Goal: Communication & Community: Answer question/provide support

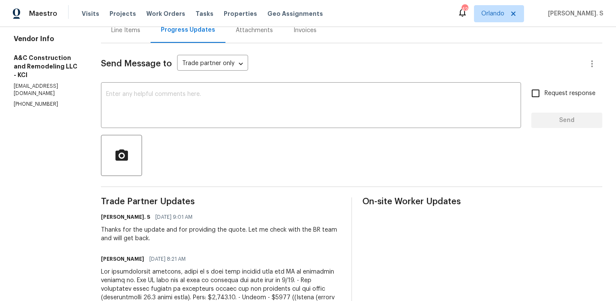
scroll to position [83, 0]
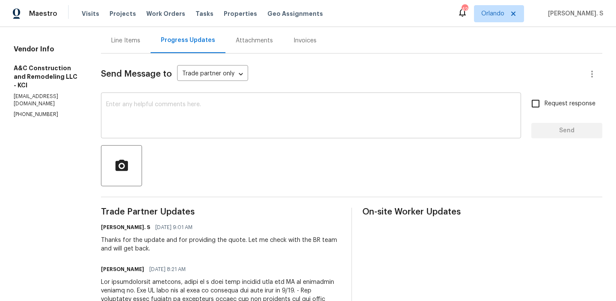
click at [194, 125] on textarea at bounding box center [311, 116] width 410 height 30
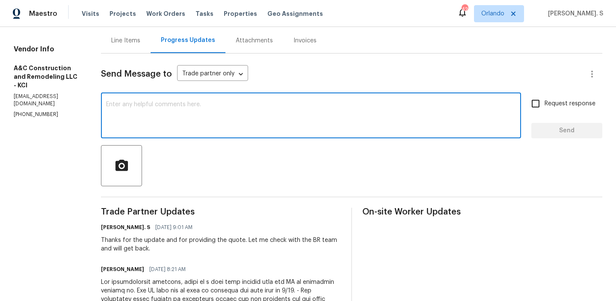
type textarea "h"
paste textarea "were having the paint delivered and that we won't be needing th cabinets and tr…"
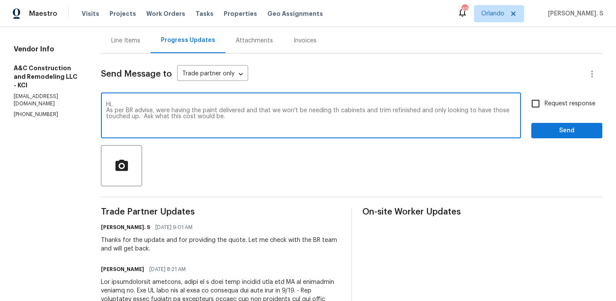
click at [179, 110] on textarea "Hi, As per BR advise, were having the paint delivered and that we won't be need…" at bounding box center [311, 116] width 410 height 30
click at [0, 0] on div "that" at bounding box center [0, 0] width 0 height 0
click at [0, 0] on span "Replace with" at bounding box center [0, 0] width 0 height 0
click at [438, 113] on textarea "Hi, As per BR advise, we're having the paint delivered and we won't be needing …" at bounding box center [311, 116] width 410 height 30
click at [436, 111] on textarea "Hi, As per BR advise, we're having the paint delivered and we won't be needing …" at bounding box center [311, 116] width 410 height 30
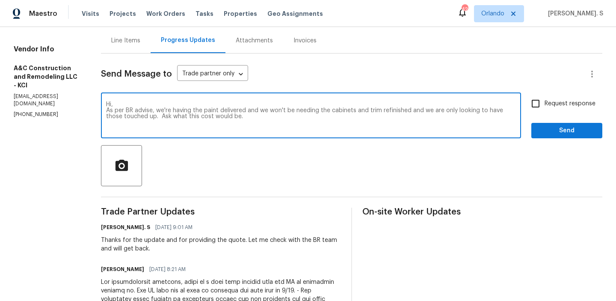
drag, startPoint x: 177, startPoint y: 117, endPoint x: 274, endPoint y: 117, distance: 96.7
click at [274, 117] on textarea "Hi, As per BR advise, we're having the paint delivered and we won't be needing …" at bounding box center [311, 116] width 410 height 30
click at [193, 111] on textarea "Hi, As per BR advise, we're having the paint delivered and we won't be needing …" at bounding box center [311, 116] width 410 height 30
click at [323, 116] on textarea "Hi, As per BR advise, we're having the paint delivered and we won't be needing …" at bounding box center [311, 116] width 410 height 30
click at [319, 118] on textarea "Hi, As per BR advise, we're having the paint delivered and we won't be needing …" at bounding box center [311, 116] width 410 height 30
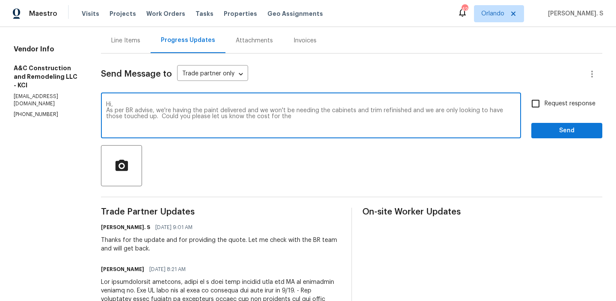
paste textarea "he new pricing for the cabinets and trim to just be touched up"
click at [306, 117] on textarea "Hi, As per BR advise, we're having the paint delivered and we won't be needing …" at bounding box center [311, 116] width 410 height 30
click at [472, 116] on textarea "Hi, As per BR advise, we're having the paint delivered and we won't be needing …" at bounding box center [311, 116] width 410 height 30
click at [0, 0] on div "advice," at bounding box center [0, 0] width 0 height 0
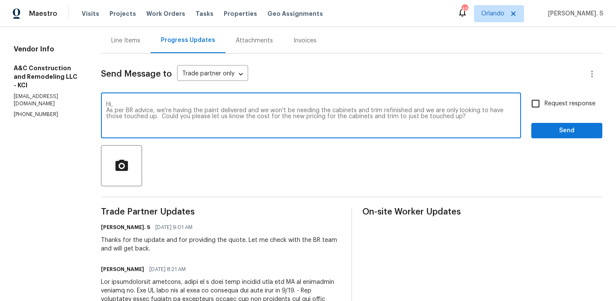
click at [250, 121] on textarea "Hi, As per BR advice, we're having the paint delivered and we won't be needing …" at bounding box center [311, 116] width 410 height 30
type textarea "Hi, As per BR advice, we're having the paint delivered and we won't be needing …"
click at [542, 106] on input "Request response" at bounding box center [536, 104] width 18 height 18
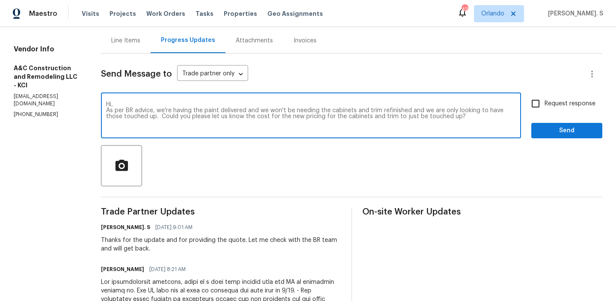
checkbox input "true"
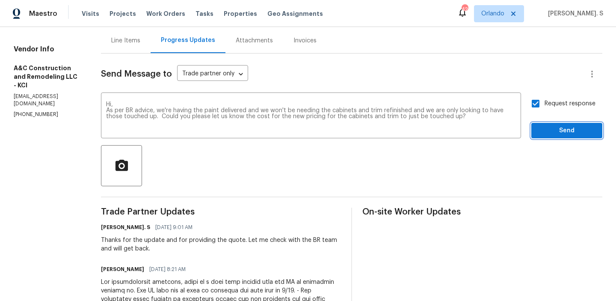
click at [540, 132] on span "Send" at bounding box center [566, 130] width 57 height 11
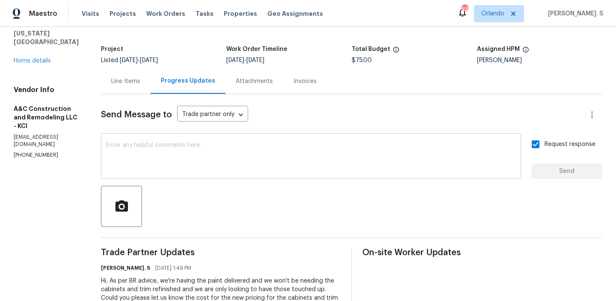
scroll to position [0, 0]
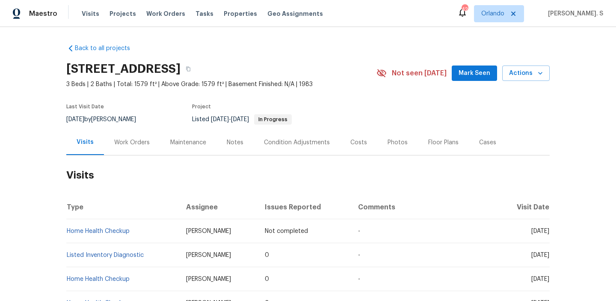
click at [114, 142] on div "Work Orders" at bounding box center [132, 142] width 36 height 9
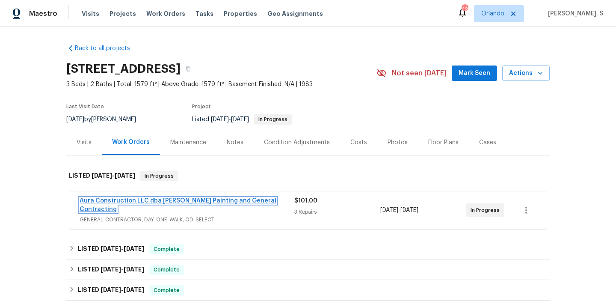
click at [142, 200] on link "Aura Construction LLC dba Logan's Painting and General Contracting" at bounding box center [178, 205] width 197 height 15
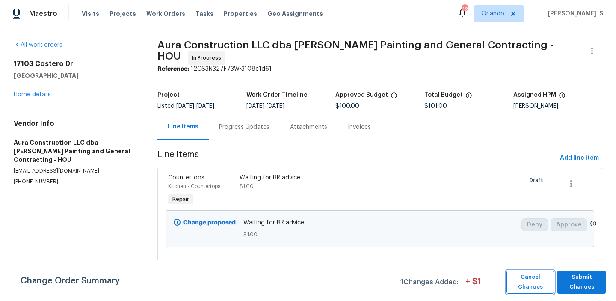
click at [527, 283] on span "Cancel Changes" at bounding box center [530, 282] width 39 height 20
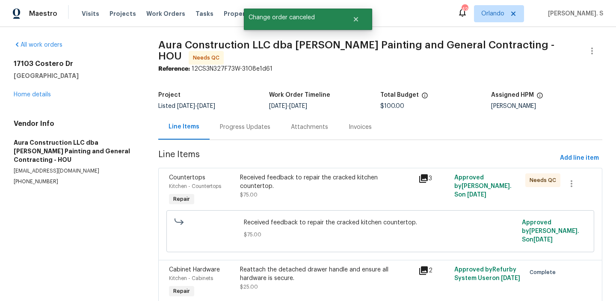
click at [249, 108] on div "Project Listed 8/12/2025 - 8/13/2025 Work Order Timeline 8/12/2025 - 8/13/2025 …" at bounding box center [380, 100] width 444 height 27
click at [243, 123] on div "Progress Updates" at bounding box center [245, 127] width 50 height 9
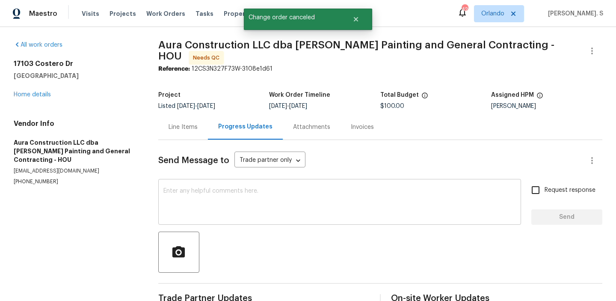
click at [229, 206] on textarea at bounding box center [339, 203] width 353 height 30
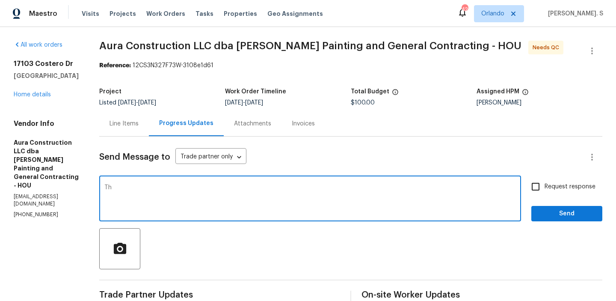
type textarea "T"
paste textarea "No action needed at this time let leave the countertops"
click at [196, 184] on div "As per BR advice, informed TP that No action needed at this time let leave the …" at bounding box center [310, 200] width 422 height 44
click at [201, 185] on textarea "As per BR advice, informed TP that No action needed at this time let leave the …" at bounding box center [310, 199] width 412 height 30
click at [362, 191] on textarea "As per BR advice, informed TP that no action needed at this time let leave the …" at bounding box center [310, 199] width 412 height 30
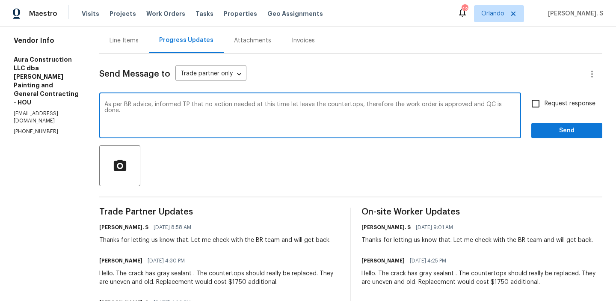
scroll to position [105, 0]
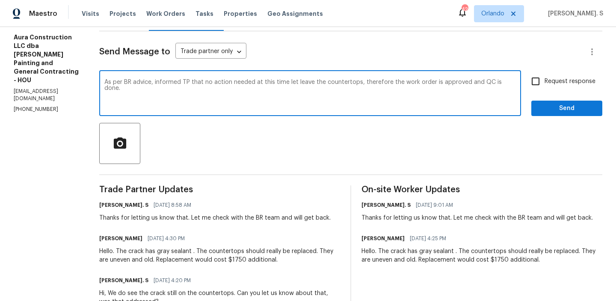
click at [326, 84] on textarea "As per BR advice, informed TP that no action needed at this time let leave the …" at bounding box center [310, 94] width 412 height 30
click at [0, 0] on qb-div "Fix the auxiliary or modal verb action is" at bounding box center [0, 0] width 0 height 0
click at [223, 89] on textarea "As per BR advice, informed TP that no action is needed at this time let leave t…" at bounding box center [310, 94] width 412 height 30
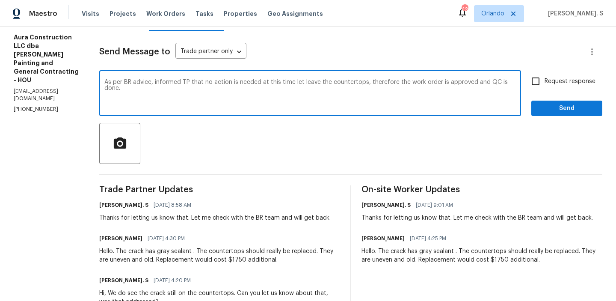
click at [223, 89] on textarea "As per BR advice, informed TP that no action is needed at this time let leave t…" at bounding box center [310, 94] width 412 height 30
type textarea "As per BR advice, informed TP that no action is needed at this time let leave t…"
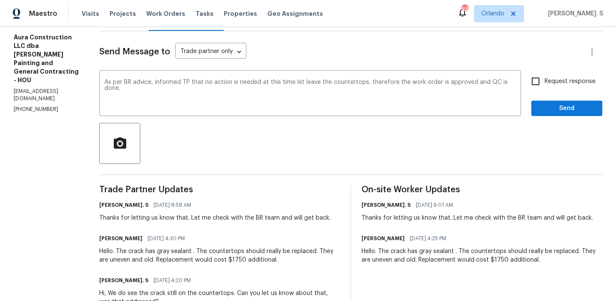
click at [550, 90] on label "Request response" at bounding box center [561, 81] width 69 height 18
click at [545, 90] on input "Request response" at bounding box center [536, 81] width 18 height 18
checkbox input "true"
click at [549, 112] on span "Send" at bounding box center [566, 108] width 57 height 11
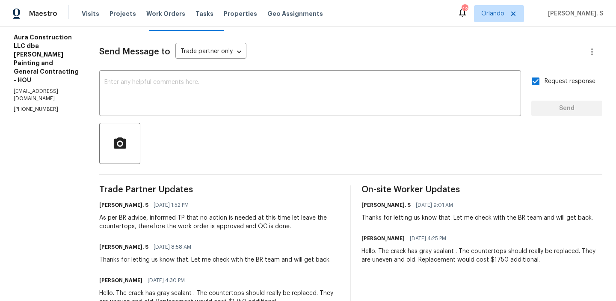
scroll to position [0, 0]
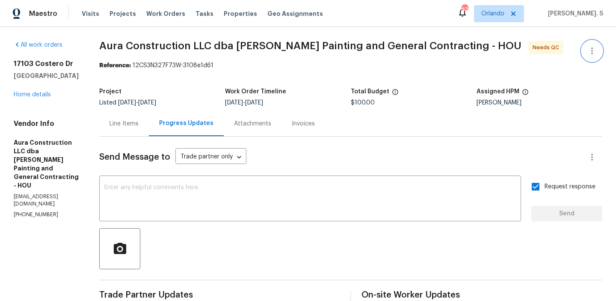
click at [591, 49] on icon "button" at bounding box center [592, 51] width 10 height 10
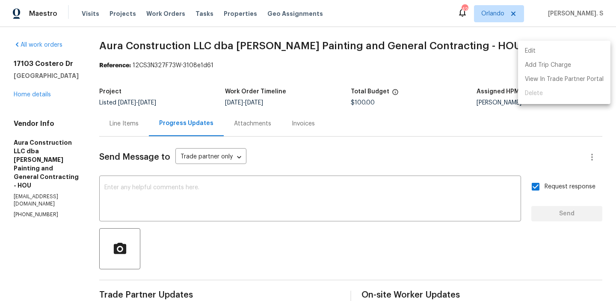
click at [567, 52] on li "Edit" at bounding box center [564, 51] width 92 height 14
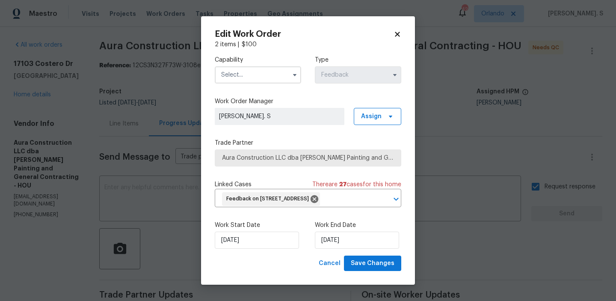
click at [249, 75] on input "text" at bounding box center [258, 74] width 86 height 17
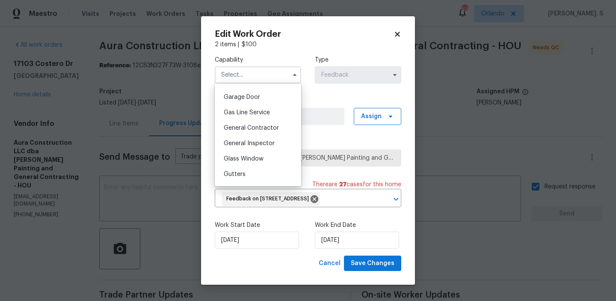
scroll to position [410, 0]
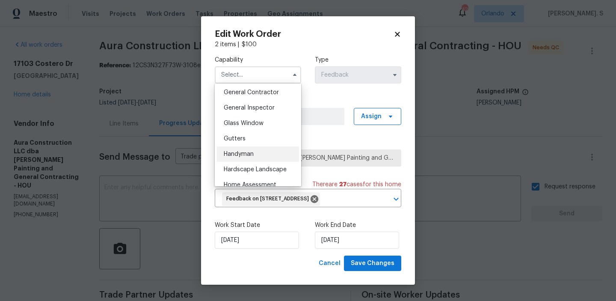
click at [243, 157] on div "Handyman" at bounding box center [258, 153] width 82 height 15
type input "Handyman"
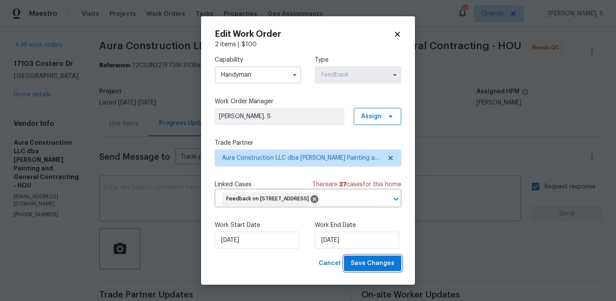
click at [359, 258] on span "Save Changes" at bounding box center [373, 263] width 44 height 11
click at [90, 108] on body "Maestro Visits Projects Work Orders Tasks Properties Geo Assignments 42 Orlando…" at bounding box center [308, 150] width 616 height 301
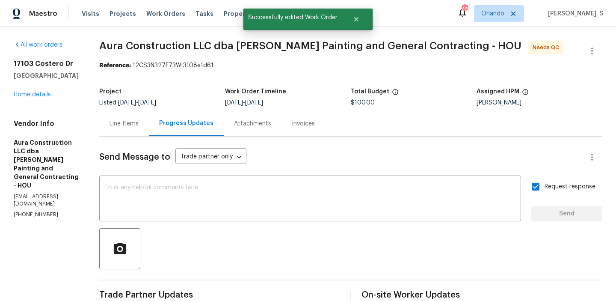
click at [112, 123] on div "Line Items" at bounding box center [124, 123] width 29 height 9
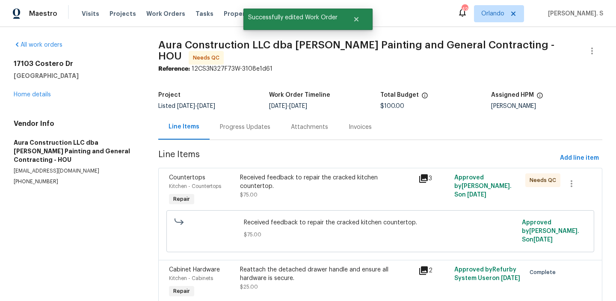
click at [253, 201] on div "Received feedback to repair the cracked kitchen countertop. $75.00" at bounding box center [326, 190] width 178 height 39
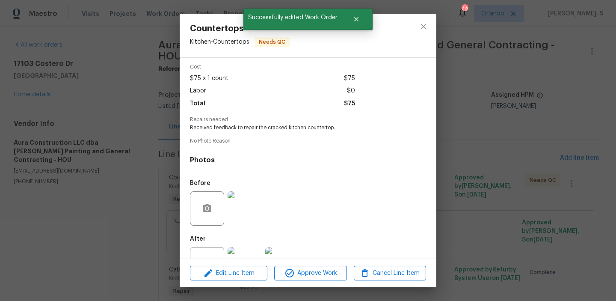
scroll to position [70, 0]
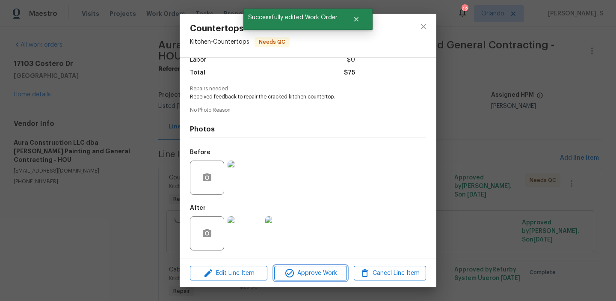
click at [288, 273] on icon "button" at bounding box center [290, 273] width 10 height 10
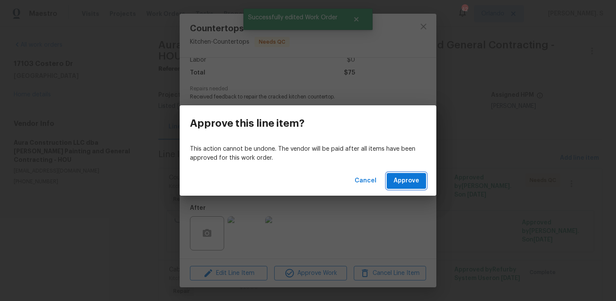
click at [402, 181] on span "Approve" at bounding box center [407, 180] width 26 height 11
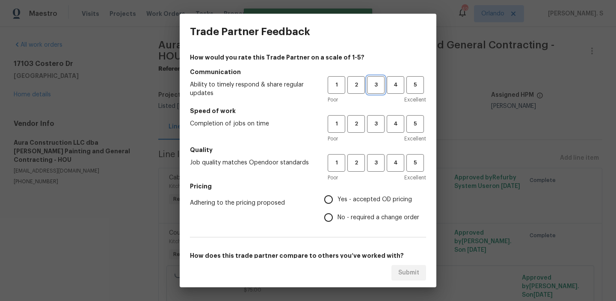
click at [376, 87] on span "3" at bounding box center [376, 85] width 16 height 10
click at [376, 122] on span "3" at bounding box center [376, 124] width 16 height 10
click at [378, 155] on button "3" at bounding box center [376, 163] width 18 height 18
click at [362, 209] on label "No - required a change order" at bounding box center [370, 217] width 100 height 18
click at [338, 209] on input "No - required a change order" at bounding box center [329, 217] width 18 height 18
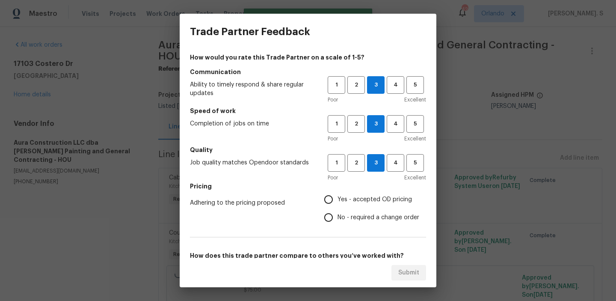
radio input "true"
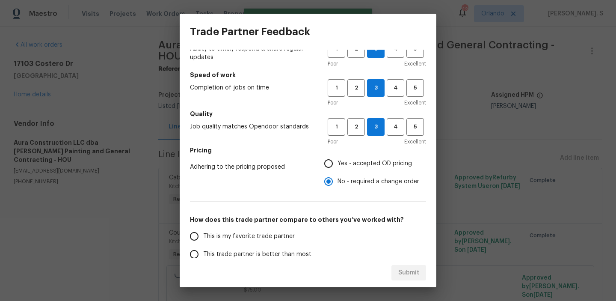
scroll to position [119, 0]
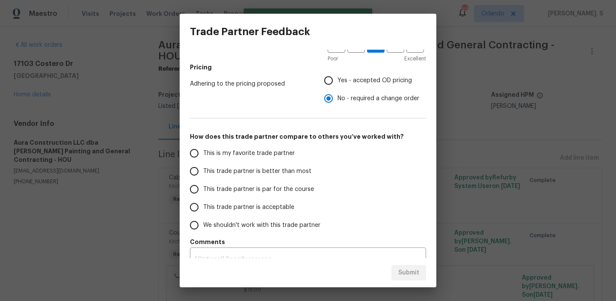
click at [271, 191] on span "This trade partner is par for the course" at bounding box center [258, 189] width 111 height 9
click at [203, 191] on input "This trade partner is par for the course" at bounding box center [194, 189] width 18 height 18
click at [410, 269] on span "Submit" at bounding box center [408, 272] width 21 height 11
radio input "true"
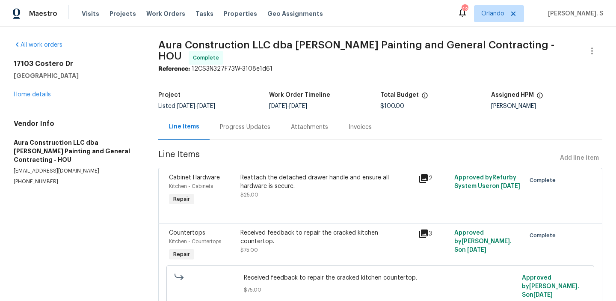
click at [264, 123] on div "Progress Updates" at bounding box center [245, 127] width 50 height 9
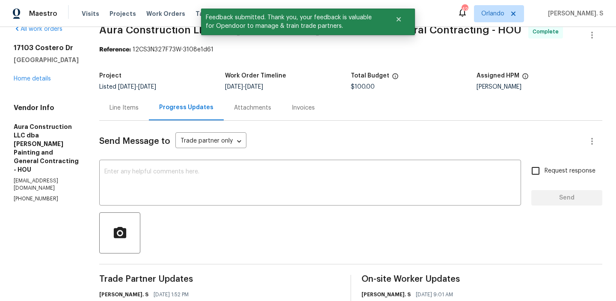
scroll to position [169, 0]
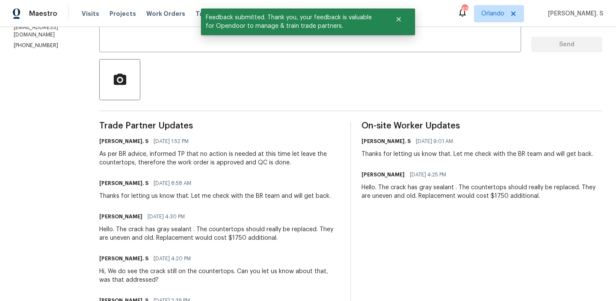
click at [190, 151] on div "As per BR advice, informed TP that no action is needed at this time let leave t…" at bounding box center [219, 158] width 241 height 17
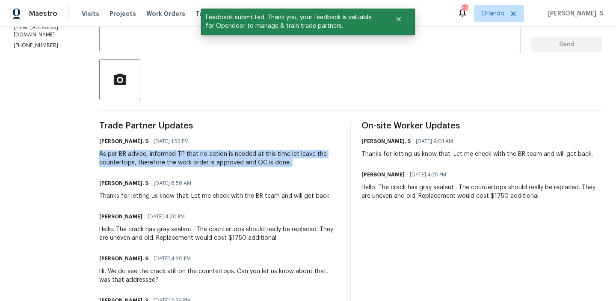
click at [190, 151] on div "As per BR advice, informed TP that no action is needed at this time let leave t…" at bounding box center [219, 158] width 241 height 17
copy div "As per BR advice, informed TP that no action is needed at this time let leave t…"
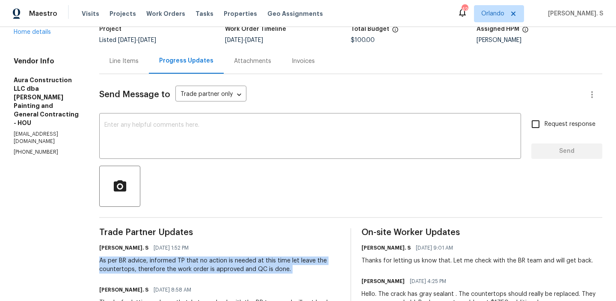
scroll to position [0, 0]
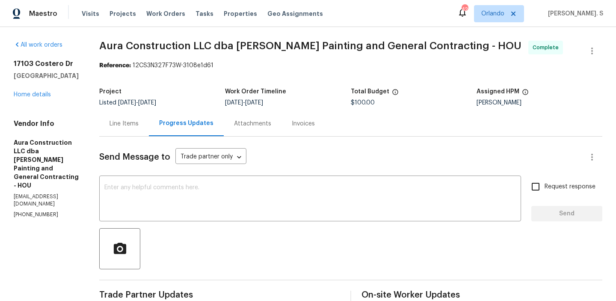
click at [128, 120] on div "Line Items" at bounding box center [124, 123] width 29 height 9
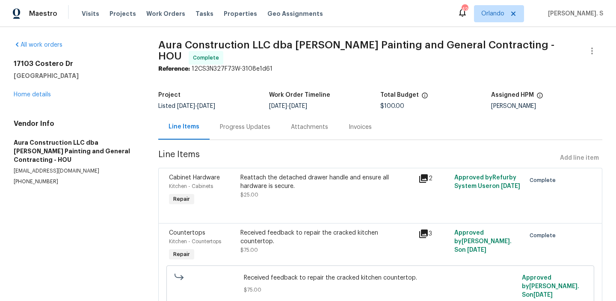
scroll to position [30, 0]
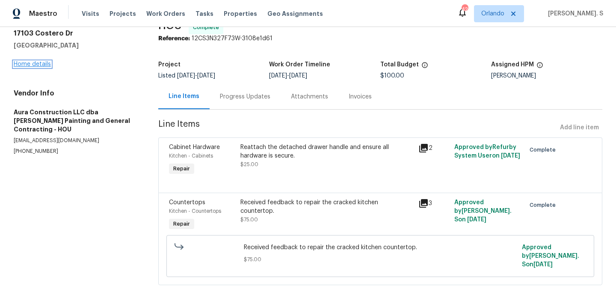
click at [44, 65] on link "Home details" at bounding box center [32, 64] width 37 height 6
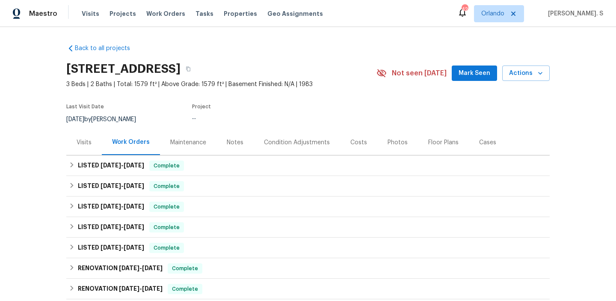
scroll to position [47, 0]
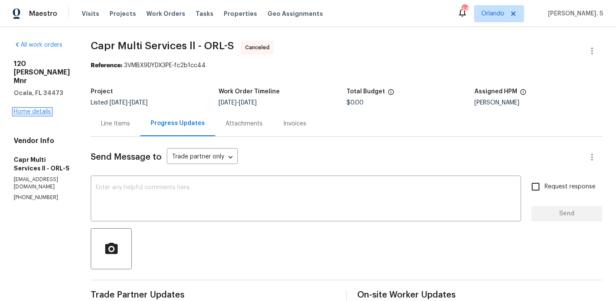
click at [37, 109] on link "Home details" at bounding box center [32, 112] width 37 height 6
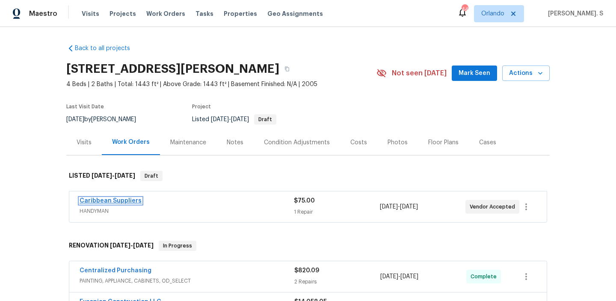
click at [109, 201] on link "Caribbean Suppliers" at bounding box center [111, 201] width 62 height 6
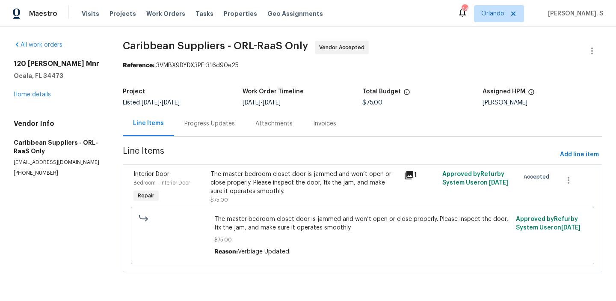
click at [208, 125] on div "Progress Updates" at bounding box center [209, 123] width 50 height 9
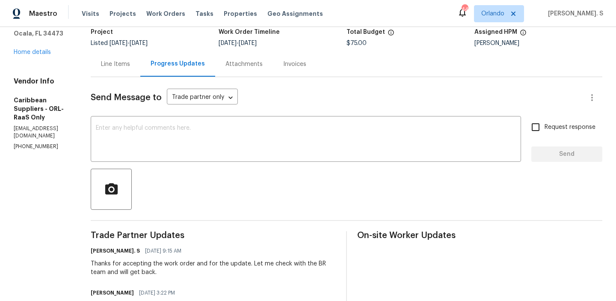
scroll to position [52, 0]
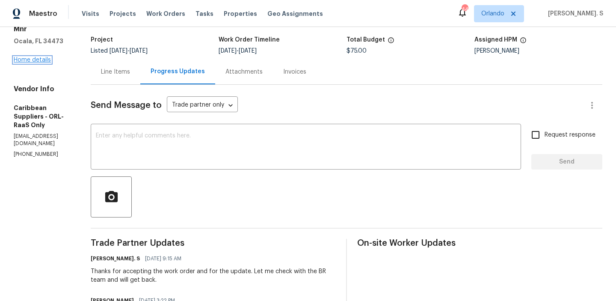
click at [45, 57] on link "Home details" at bounding box center [32, 60] width 37 height 6
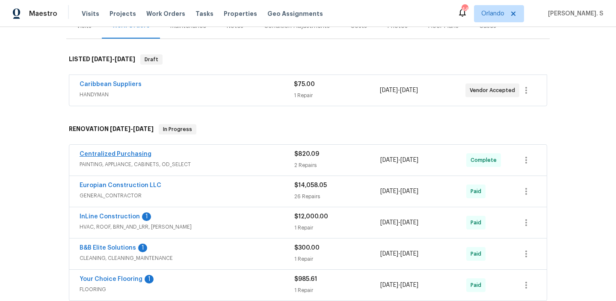
scroll to position [110, 0]
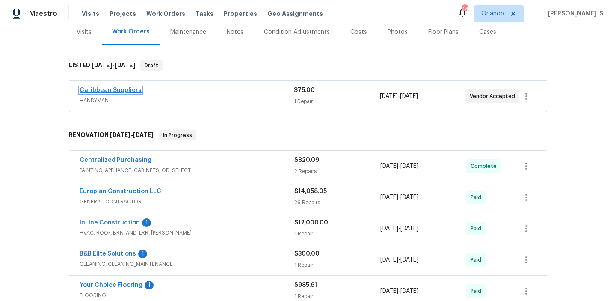
click at [102, 91] on link "Caribbean Suppliers" at bounding box center [111, 90] width 62 height 6
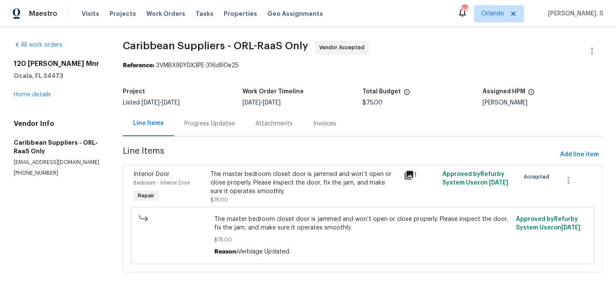
click at [45, 172] on p "(305) 491-6091" at bounding box center [58, 172] width 89 height 7
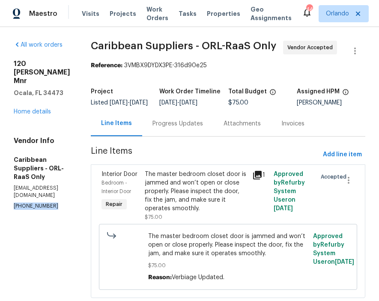
click at [18, 202] on p "(305) 491-6091" at bounding box center [42, 205] width 56 height 7
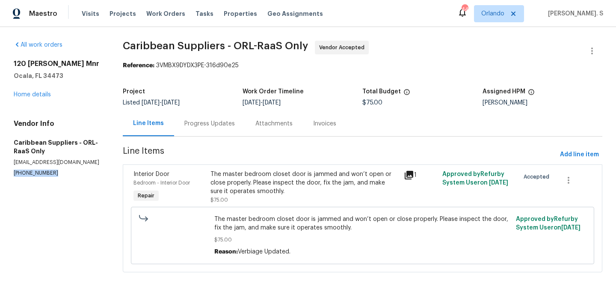
click at [608, 6] on div "Maestro Visits Projects Work Orders Tasks Properties Geo Assignments 44 Orlando…" at bounding box center [308, 13] width 616 height 27
click at [25, 174] on p "(305) 491-6091" at bounding box center [58, 172] width 89 height 7
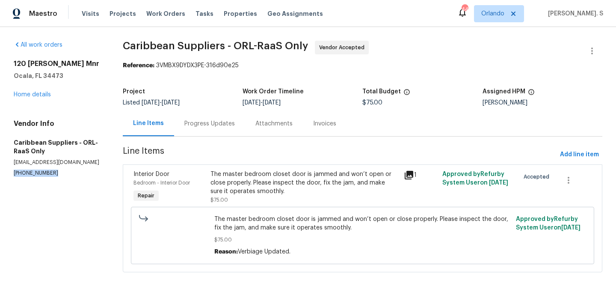
copy p "(305) 491-6091"
drag, startPoint x: 63, startPoint y: 79, endPoint x: 14, endPoint y: 65, distance: 51.1
click at [14, 65] on div "120 Marion Oaks Mnr Ocala, FL 34473" at bounding box center [58, 69] width 89 height 21
copy div "120 Marion Oaks Mnr Ocala, FL 34473"
click at [214, 116] on div "Progress Updates" at bounding box center [209, 123] width 71 height 25
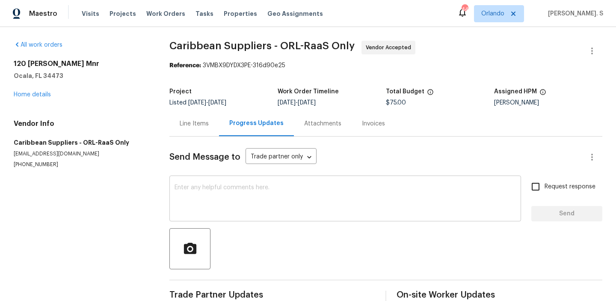
click at [211, 212] on textarea at bounding box center [345, 199] width 341 height 30
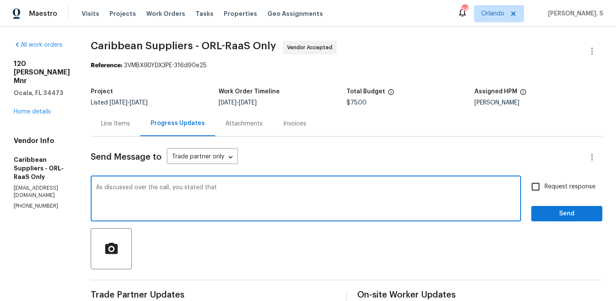
paste textarea "the door requires extensive repairs, including potential wall cutting, due to i…"
paste textarea "requested a detailed breakdown of the $680"
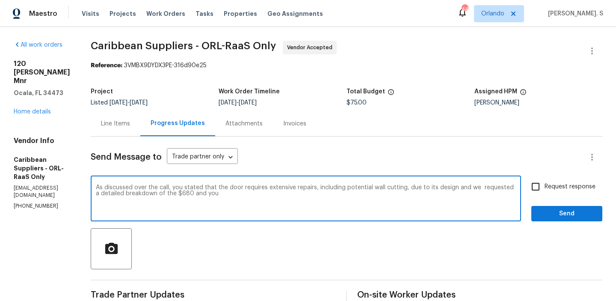
paste textarea "agreed to provide the breakdown via text message and mentioned it could also be…"
click at [272, 193] on textarea "As discussed over the call, you stated that the door requires extensive repairs…" at bounding box center [306, 199] width 420 height 30
click at [230, 199] on textarea "As discussed over the call, you stated that the door requires extensive repairs…" at bounding box center [306, 199] width 420 height 30
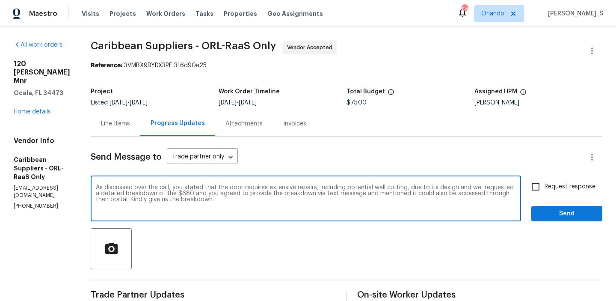
click at [230, 199] on textarea "As discussed over the call, you stated that the door requires extensive repairs…" at bounding box center [306, 199] width 420 height 30
click at [0, 0] on span "Add a comma" at bounding box center [0, 0] width 0 height 0
click at [413, 189] on textarea "As discussed over the call, you stated that the door requires extensive repairs…" at bounding box center [306, 199] width 420 height 30
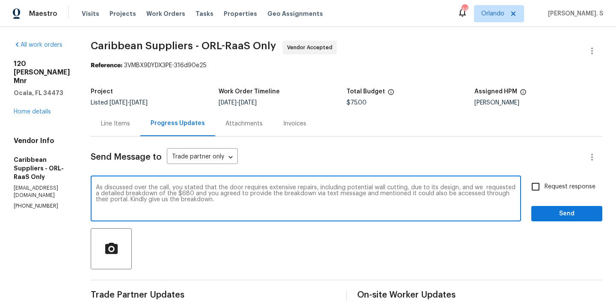
type textarea "As discussed over the call, you stated that the door requires extensive repairs…"
click at [561, 197] on div "Request response Send" at bounding box center [566, 200] width 71 height 44
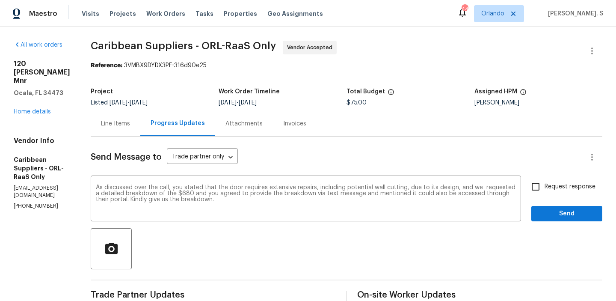
click at [559, 188] on span "Request response" at bounding box center [570, 186] width 51 height 9
click at [545, 188] on input "Request response" at bounding box center [536, 187] width 18 height 18
checkbox input "true"
click at [558, 215] on span "Send" at bounding box center [566, 213] width 57 height 11
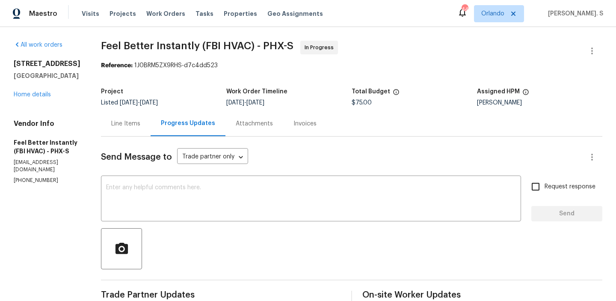
click at [111, 121] on div "Line Items" at bounding box center [125, 123] width 29 height 9
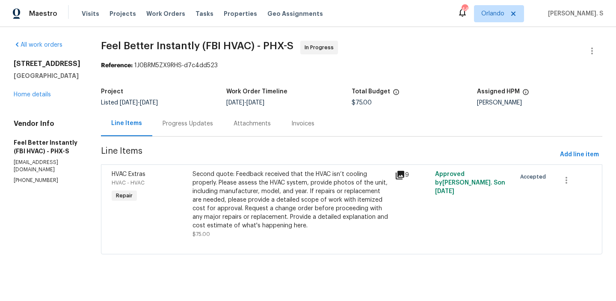
click at [245, 137] on section "Feel Better Instantly (FBI HVAC) - PHX-S In Progress Reference: 1J0BRM5ZX9RHS-d…" at bounding box center [351, 153] width 501 height 224
click at [217, 137] on section "Feel Better Instantly (FBI HVAC) - PHX-S In Progress Reference: 1J0BRM5ZX9RHS-d…" at bounding box center [351, 153] width 501 height 224
click at [177, 120] on div "Progress Updates" at bounding box center [188, 123] width 50 height 9
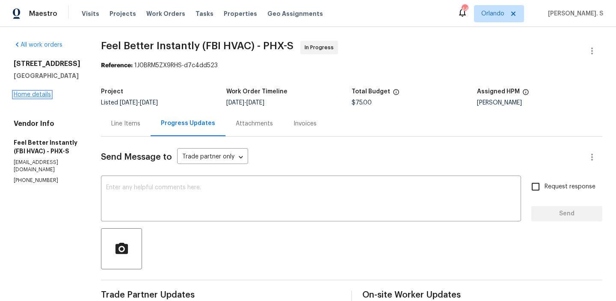
click at [33, 92] on link "Home details" at bounding box center [32, 95] width 37 height 6
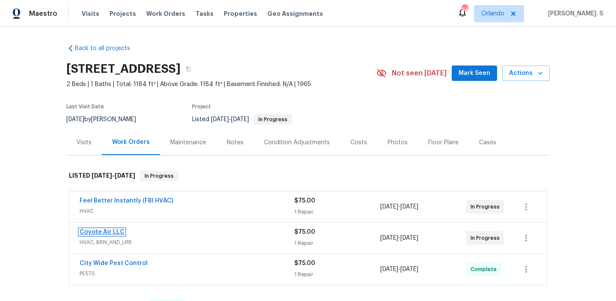
click at [107, 229] on link "Coyote Air LLC" at bounding box center [102, 232] width 45 height 6
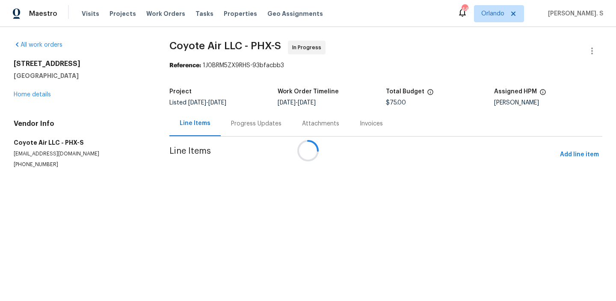
click at [292, 134] on div "Attachments" at bounding box center [321, 123] width 58 height 25
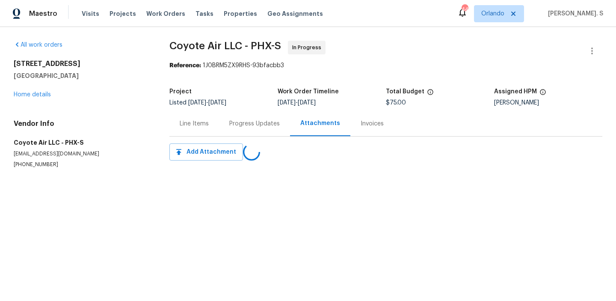
click at [237, 134] on div "Progress Updates" at bounding box center [254, 123] width 71 height 25
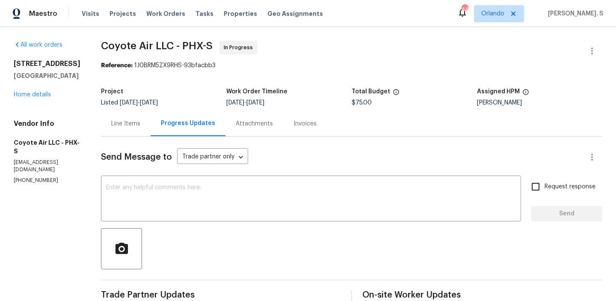
click at [34, 91] on div "10116 W Clair Dr Sun City, AZ 85351 Home details" at bounding box center [47, 78] width 67 height 39
click at [33, 92] on link "Home details" at bounding box center [32, 95] width 37 height 6
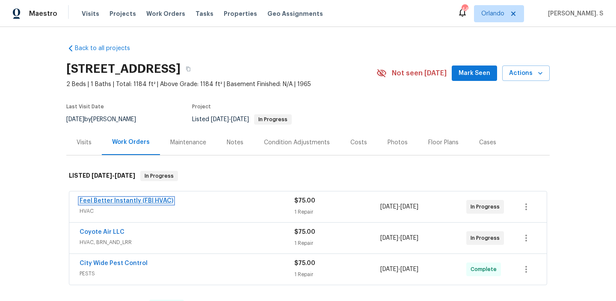
click at [120, 201] on link "Feel Better Instantly (FBI HVAC)" at bounding box center [127, 201] width 94 height 6
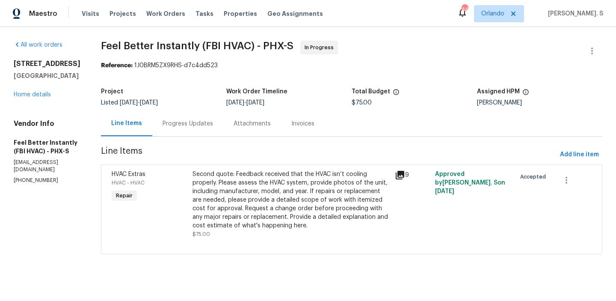
click at [251, 142] on section "Feel Better Instantly (FBI HVAC) - PHX-S In Progress Reference: 1J0BRM5ZX9RHS-d…" at bounding box center [351, 153] width 501 height 224
click at [152, 133] on div "Progress Updates" at bounding box center [187, 123] width 71 height 25
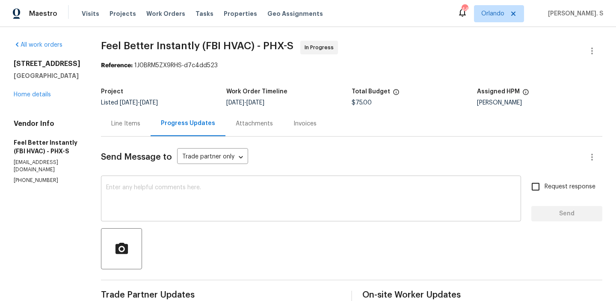
click at [231, 187] on textarea at bounding box center [311, 199] width 410 height 30
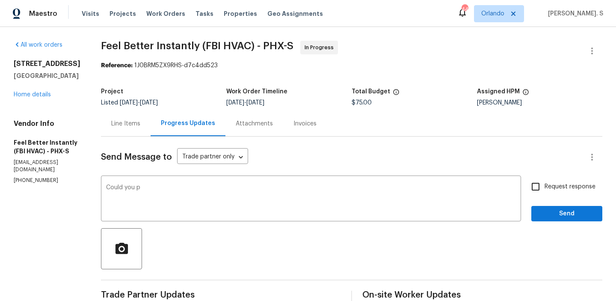
copy p "(623) 696-6533"
drag, startPoint x: 12, startPoint y: 62, endPoint x: 74, endPoint y: 75, distance: 63.9
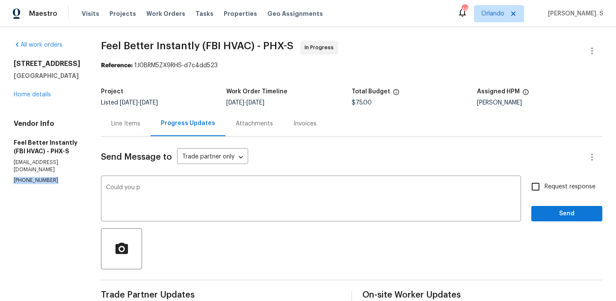
copy div "10116 W Clair Dr Sun City, AZ 85351"
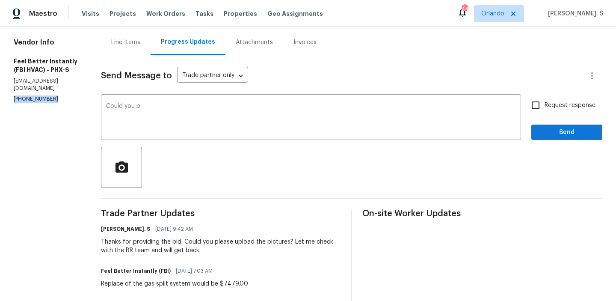
scroll to position [79, 0]
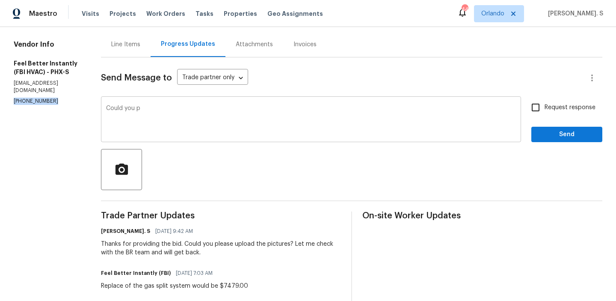
click at [163, 113] on textarea "Could you p" at bounding box center [311, 120] width 410 height 30
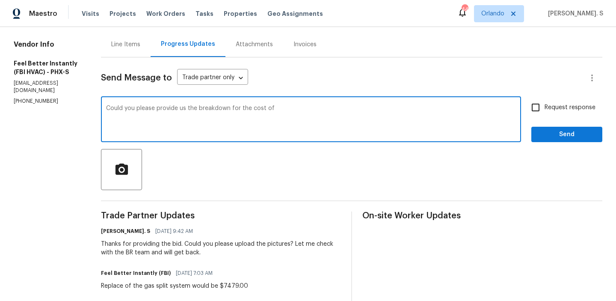
type textarea "Could you please provide us the breakdown for the cost of"
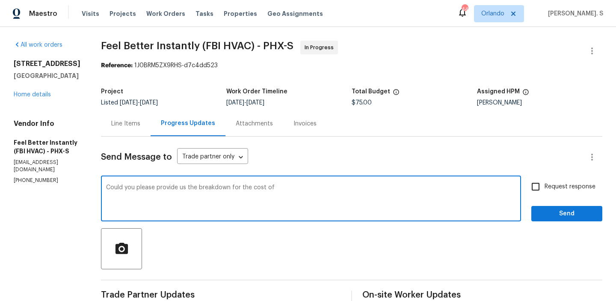
click at [184, 190] on textarea "Could you please provide us the breakdown for the cost of" at bounding box center [311, 199] width 410 height 30
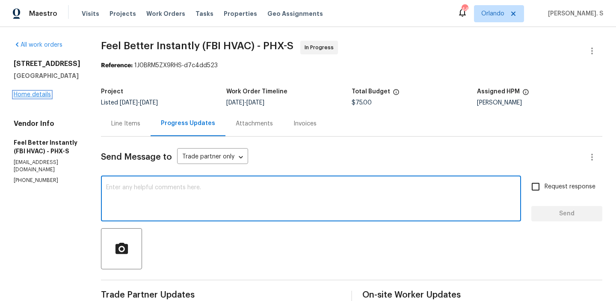
click at [34, 96] on link "Home details" at bounding box center [32, 95] width 37 height 6
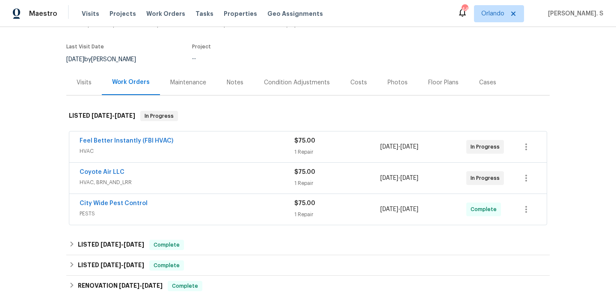
scroll to position [101, 0]
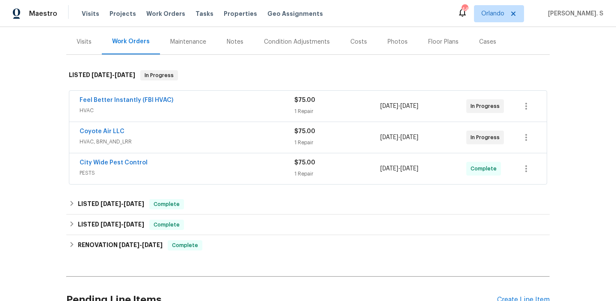
click at [107, 128] on span "Coyote Air LLC" at bounding box center [102, 131] width 45 height 9
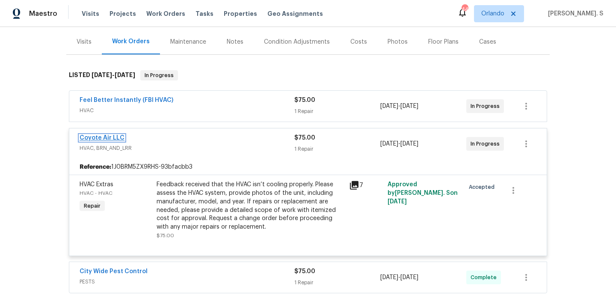
click at [107, 135] on link "Coyote Air LLC" at bounding box center [102, 138] width 45 height 6
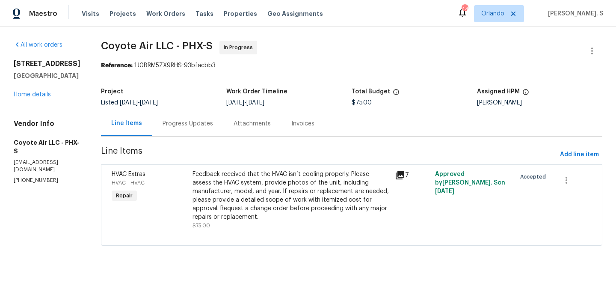
click at [189, 126] on div "Progress Updates" at bounding box center [188, 123] width 50 height 9
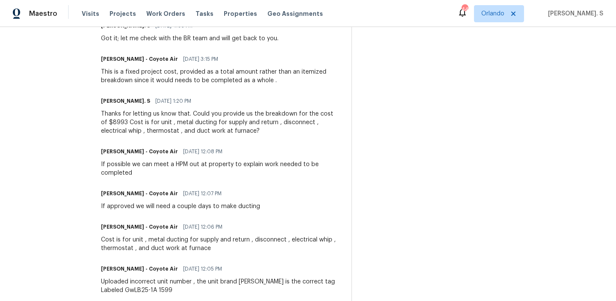
scroll to position [353, 0]
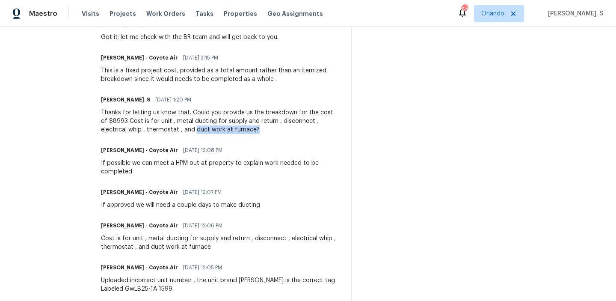
drag, startPoint x: 159, startPoint y: 129, endPoint x: 256, endPoint y: 131, distance: 97.1
click at [256, 130] on div "Thanks for letting us know that. Could you provide us the breakdown for the cos…" at bounding box center [221, 121] width 240 height 26
copy div "duct work at furnace?"
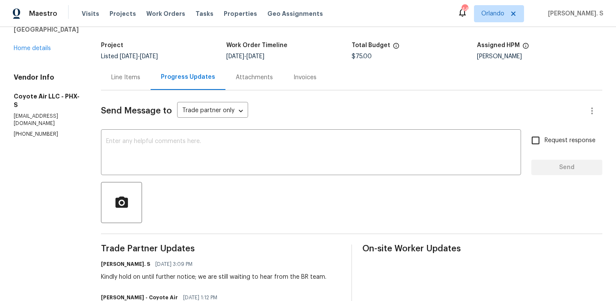
scroll to position [8, 0]
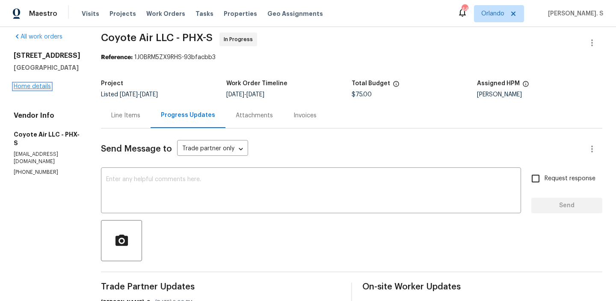
click at [27, 89] on link "Home details" at bounding box center [32, 86] width 37 height 6
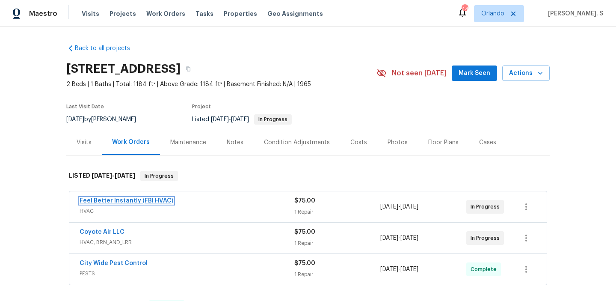
click at [154, 198] on link "Feel Better Instantly (FBI HVAC)" at bounding box center [127, 201] width 94 height 6
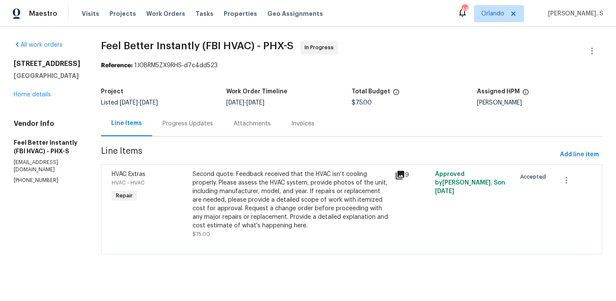
click at [187, 130] on div "Progress Updates" at bounding box center [187, 123] width 71 height 25
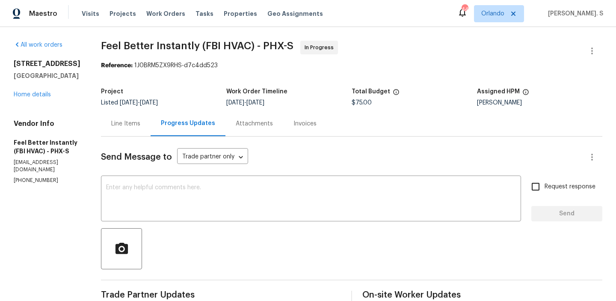
click at [127, 127] on div "Line Items" at bounding box center [125, 123] width 29 height 9
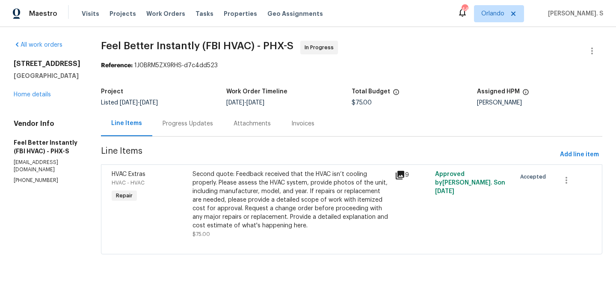
click at [264, 205] on div "Second quote: Feedback received that the HVAC isn’t cooling properly. Please as…" at bounding box center [291, 200] width 197 height 60
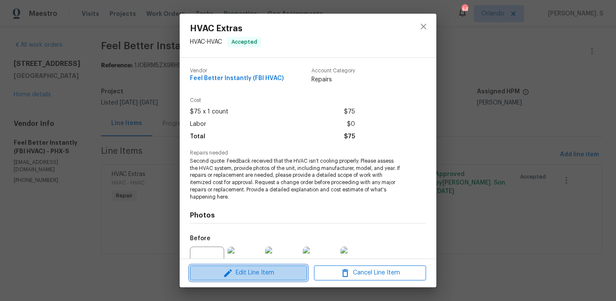
click at [259, 267] on button "Edit Line Item" at bounding box center [248, 272] width 117 height 15
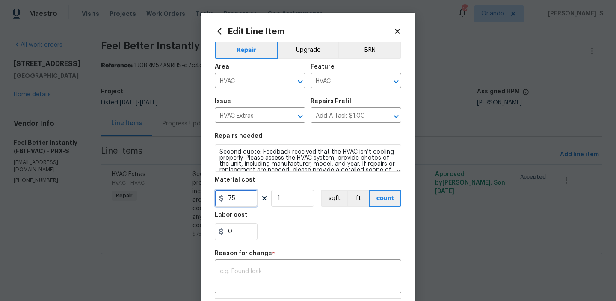
click at [248, 199] on input "75" at bounding box center [236, 198] width 43 height 17
click at [235, 227] on input "0" at bounding box center [236, 231] width 43 height 17
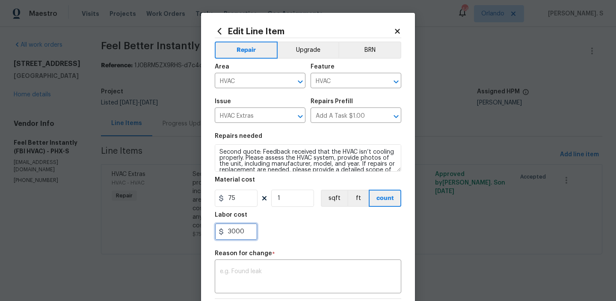
type input "3000"
click at [237, 197] on input "75" at bounding box center [236, 198] width 43 height 17
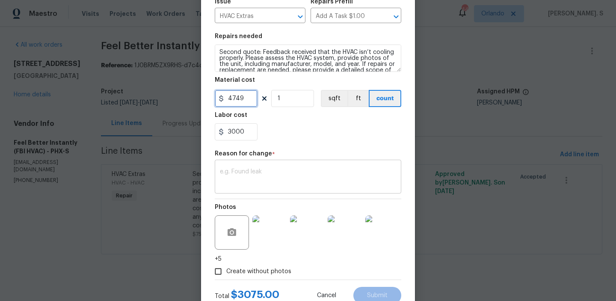
type input "4749"
click at [237, 175] on textarea at bounding box center [308, 178] width 176 height 18
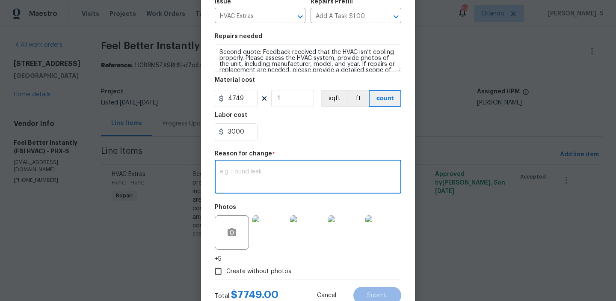
paste textarea "(GJ) Updated cost per BR team approval."
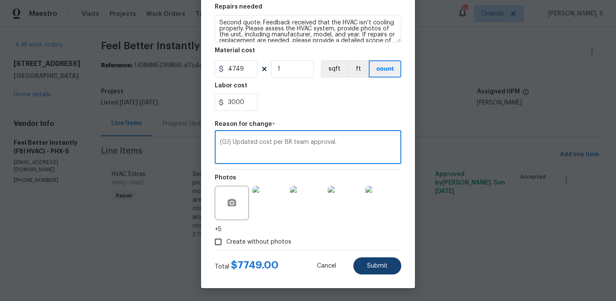
type textarea "(GJ) Updated cost per BR team approval."
click at [359, 262] on button "Submit" at bounding box center [377, 265] width 48 height 17
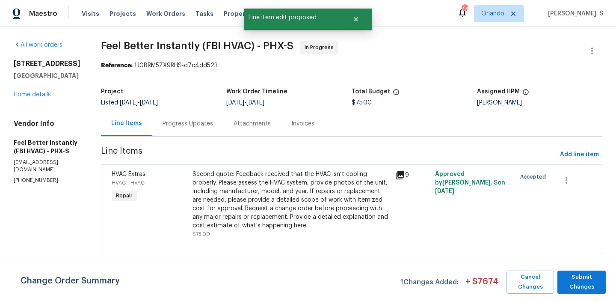
scroll to position [0, 0]
click at [590, 274] on span "Submit Changes" at bounding box center [582, 282] width 40 height 20
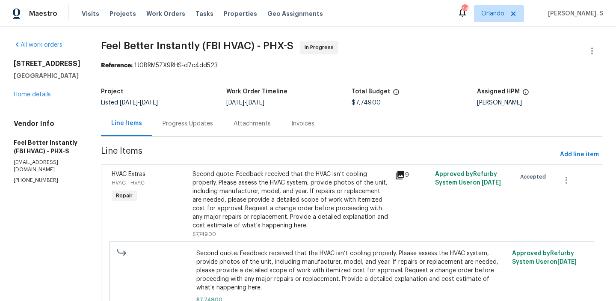
click at [175, 125] on div "Progress Updates" at bounding box center [188, 123] width 50 height 9
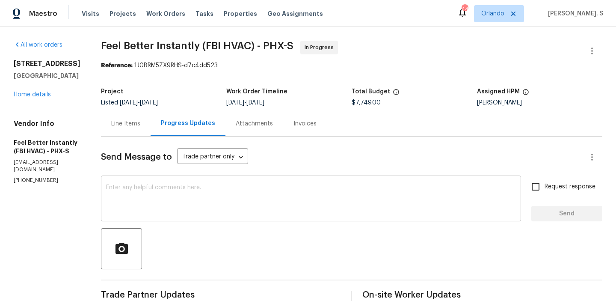
click at [187, 197] on textarea at bounding box center [311, 199] width 410 height 30
paste textarea "The BR team has approved the cost, and it has been updated."
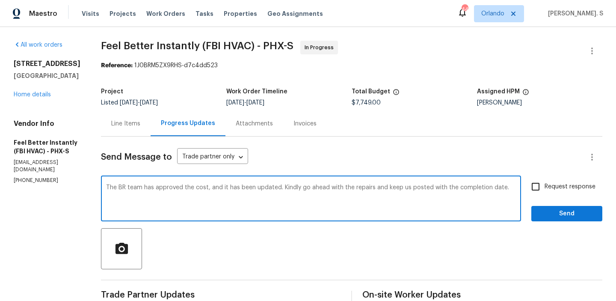
click at [187, 197] on textarea "The BR team has approved the cost, and it has been updated. Kindly go ahead wit…" at bounding box center [311, 199] width 410 height 30
type textarea "The BR team has approved the cost, and it has been updated. Kindly go ahead wit…"
click at [554, 184] on span "Request response" at bounding box center [570, 186] width 51 height 9
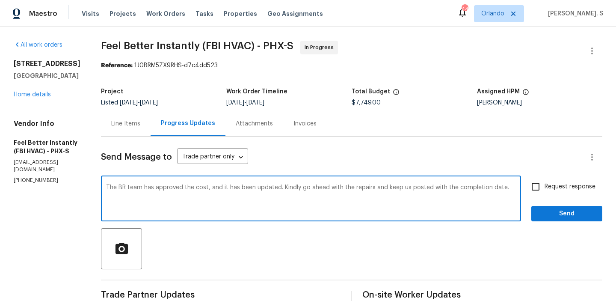
click at [545, 184] on input "Request response" at bounding box center [536, 187] width 18 height 18
checkbox input "true"
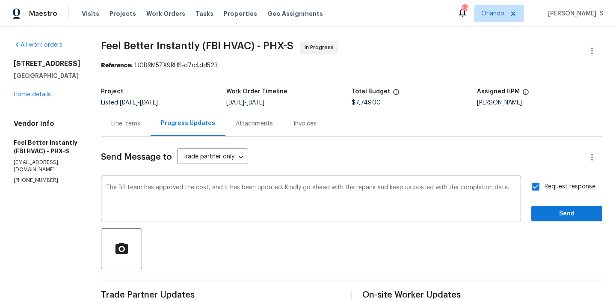
click at [197, 188] on textarea "The BR team has approved the cost, and it has been updated. Kindly go ahead wit…" at bounding box center [311, 199] width 410 height 30
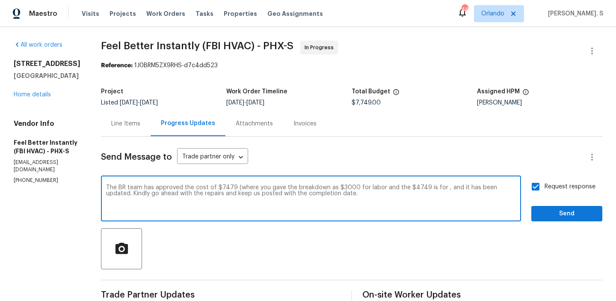
click at [330, 194] on textarea "The BR team has approved the cost of $7479 (where you gave the breakdown as $30…" at bounding box center [311, 199] width 410 height 30
click at [427, 186] on textarea "The BR team has approved the cost of $7479 (where you gave the breakdown as $30…" at bounding box center [311, 199] width 410 height 30
paste textarea "remainder covering the system and other parts."
drag, startPoint x: 429, startPoint y: 187, endPoint x: 459, endPoint y: 187, distance: 30.4
click at [460, 187] on textarea "The BR team has approved the cost of $7479 (where you gave the breakdown as $30…" at bounding box center [311, 199] width 410 height 30
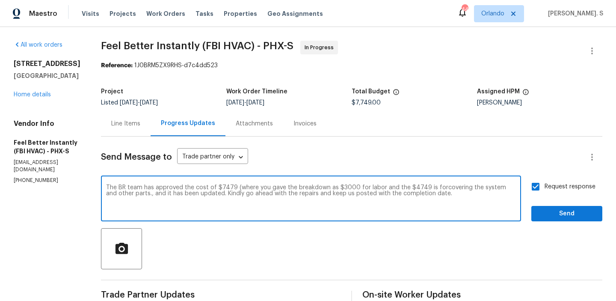
drag, startPoint x: 452, startPoint y: 186, endPoint x: 428, endPoint y: 185, distance: 24.0
click at [428, 185] on textarea "The BR team has approved the cost of $7479 (where you gave the breakdown as $30…" at bounding box center [311, 199] width 410 height 30
click at [0, 0] on span "parts)," at bounding box center [0, 0] width 0 height 0
click at [237, 193] on textarea "The BR team has approved the cost of $7479 (where you gave the breakdown as $30…" at bounding box center [311, 199] width 410 height 30
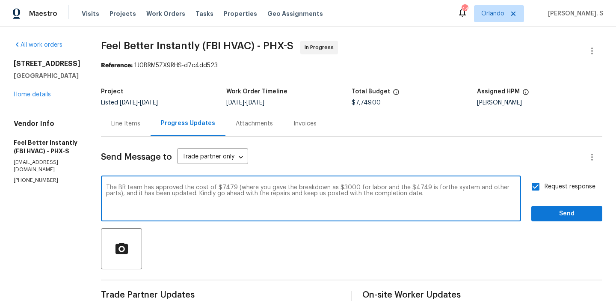
click at [237, 193] on textarea "The BR team has approved the cost of $7479 (where you gave the breakdown as $30…" at bounding box center [311, 199] width 410 height 30
click at [0, 0] on span "Consider using regional language" at bounding box center [0, 0] width 0 height 0
click at [336, 190] on textarea "The BR team has approved the cost of $7479 (where you gave the breakdown as $30…" at bounding box center [311, 199] width 410 height 30
type textarea "The BR team has approved the cost of $7479 (where you gave the breakdown as $30…"
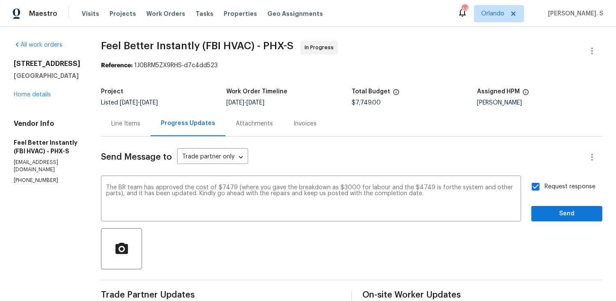
click at [255, 190] on textarea "The BR team has approved the cost of $7479 (where you gave the breakdown as $30…" at bounding box center [311, 199] width 410 height 30
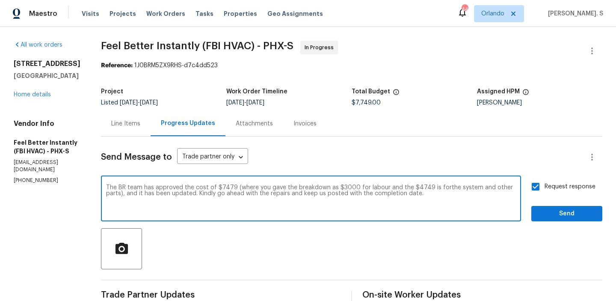
click at [255, 190] on textarea "The BR team has approved the cost of $7479 (where you gave the breakdown as $30…" at bounding box center [311, 199] width 410 height 30
click at [554, 214] on span "Send" at bounding box center [566, 213] width 57 height 11
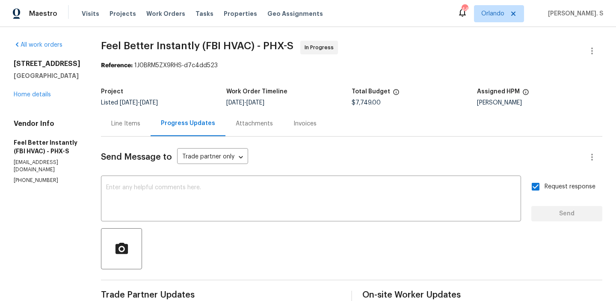
click at [38, 91] on div "10116 W Clair Dr Sun City, AZ 85351 Home details" at bounding box center [47, 78] width 67 height 39
click at [30, 100] on div "All work orders 10116 W Clair Dr Sun City, AZ 85351 Home details Vendor Info Fe…" at bounding box center [47, 112] width 67 height 143
click at [34, 92] on link "Home details" at bounding box center [32, 95] width 37 height 6
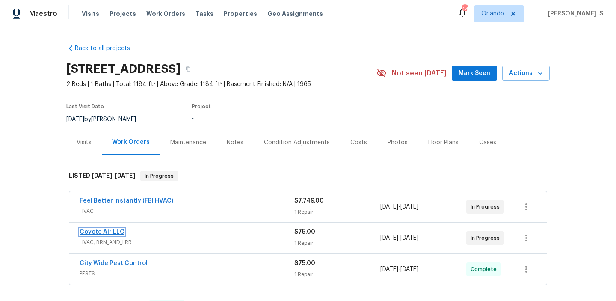
click at [100, 232] on link "Coyote Air LLC" at bounding box center [102, 232] width 45 height 6
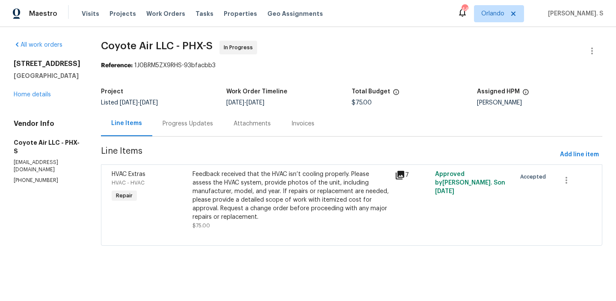
click at [213, 143] on section "Coyote Air LLC - PHX-S In Progress Reference: 1J0BRM5ZX9RHS-93bfacbb3 Project L…" at bounding box center [351, 148] width 501 height 215
click at [206, 131] on div "Progress Updates" at bounding box center [187, 123] width 71 height 25
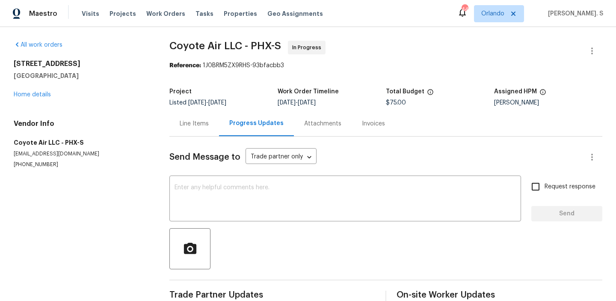
click at [217, 174] on div "Send Message to Trade partner only Trade partner only ​ x ​ Request response Se…" at bounding box center [385, 220] width 433 height 169
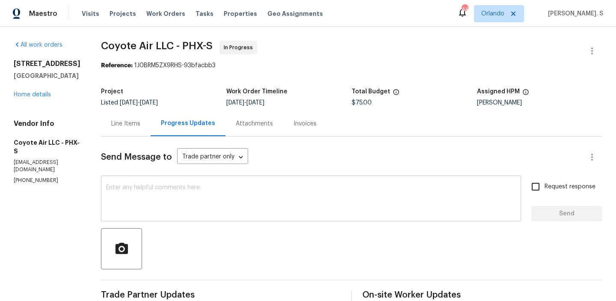
click at [217, 184] on textarea at bounding box center [311, 199] width 410 height 30
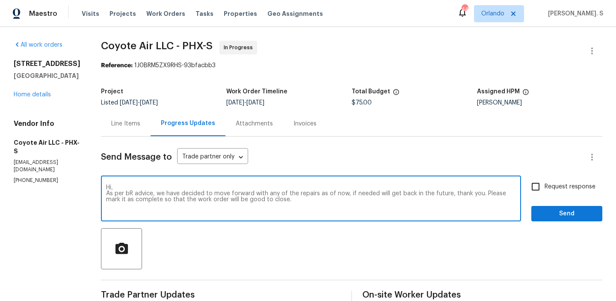
click at [0, 0] on span "Replace with" at bounding box center [0, 0] width 0 height 0
click at [0, 0] on span "needed" at bounding box center [0, 0] width 0 height 0
click at [396, 195] on textarea "Hi, As per bR advice, we have decided to move forward with any of the repairs a…" at bounding box center [311, 199] width 410 height 30
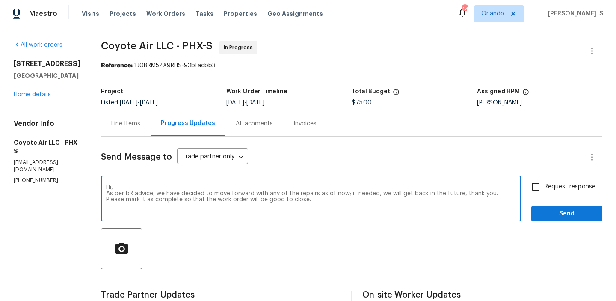
type textarea "Hi, As per bR advice, we have decided to move forward with any of the repairs a…"
click at [535, 190] on input "Request response" at bounding box center [536, 187] width 18 height 18
checkbox input "true"
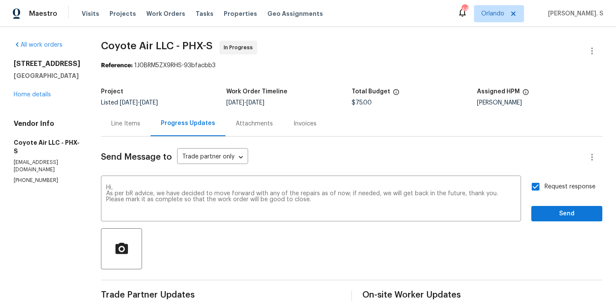
click at [560, 212] on span "Send" at bounding box center [566, 213] width 57 height 11
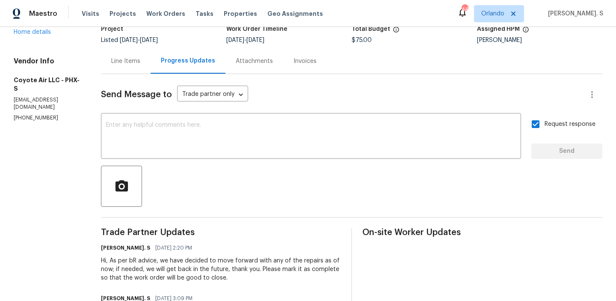
scroll to position [177, 0]
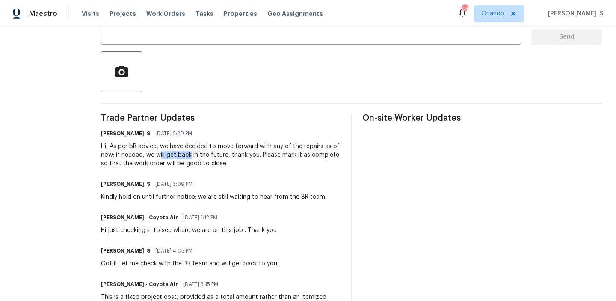
drag, startPoint x: 152, startPoint y: 151, endPoint x: 183, endPoint y: 155, distance: 30.7
click at [183, 155] on div "Hi, As per bR advice, we have decided to move forward with any of the repairs a…" at bounding box center [221, 155] width 240 height 26
drag, startPoint x: 150, startPoint y: 145, endPoint x: 190, endPoint y: 148, distance: 40.0
click at [190, 148] on div "Hi, As per bR advice, we have decided to move forward with any of the repairs a…" at bounding box center [221, 155] width 240 height 26
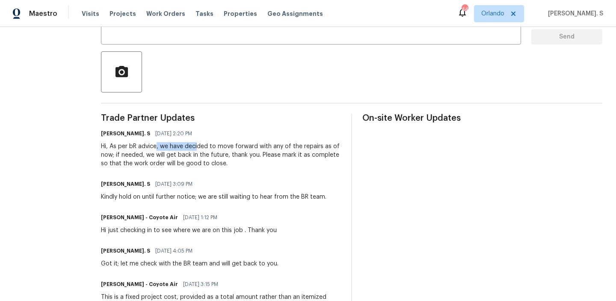
click at [190, 148] on div "Hi, As per bR advice, we have decided to move forward with any of the repairs a…" at bounding box center [221, 155] width 240 height 26
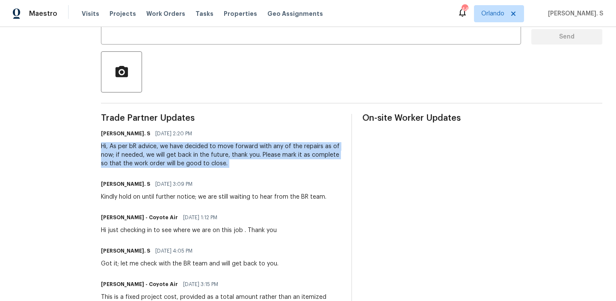
scroll to position [50, 0]
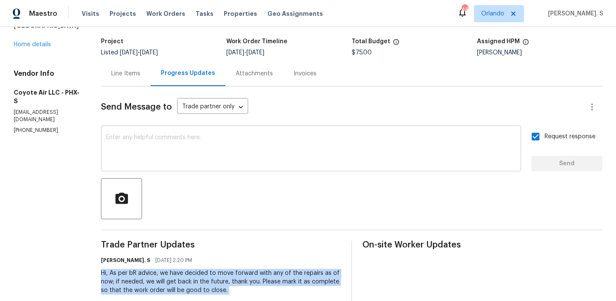
click at [162, 136] on textarea at bounding box center [311, 149] width 410 height 30
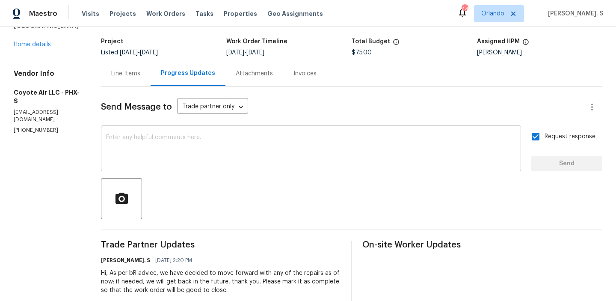
paste textarea "Hi, As per bR advice, we have decided to move forward with any of the repairs a…"
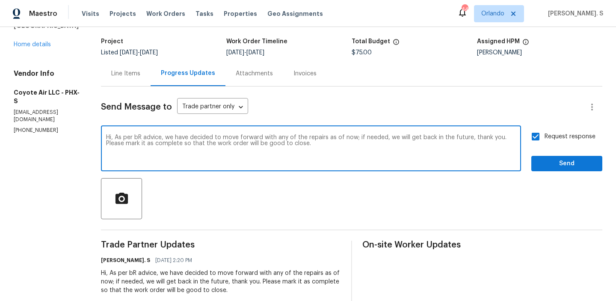
click at [183, 138] on textarea "Hi, As per bR advice, we have decided to move forward with any of the repairs a…" at bounding box center [311, 149] width 410 height 30
click at [0, 0] on span "not" at bounding box center [0, 0] width 0 height 0
type textarea "Hi, As per bR advice, we have decided not to move forward with any of the repai…"
click at [545, 168] on span "Send" at bounding box center [566, 163] width 57 height 11
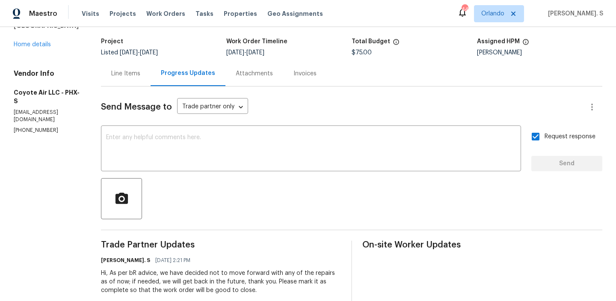
click at [21, 127] on p "(480) 524-7388" at bounding box center [47, 130] width 67 height 7
copy p "(480) 524-7388"
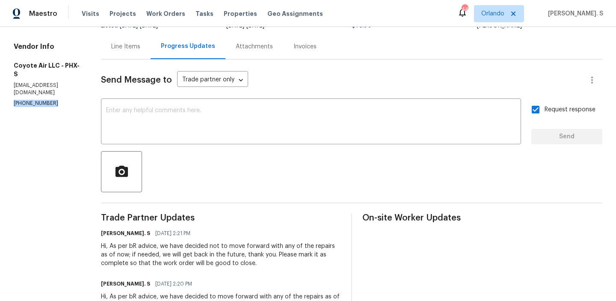
scroll to position [127, 0]
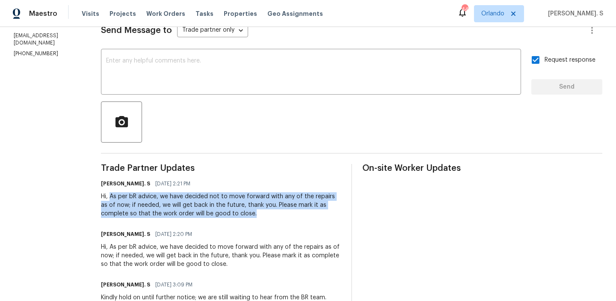
drag, startPoint x: 103, startPoint y: 199, endPoint x: 232, endPoint y: 216, distance: 130.3
click at [232, 216] on div "Hi, As per bR advice, we have decided not to move forward with any of the repai…" at bounding box center [221, 205] width 240 height 26
copy div "As per bR advice, we have decided not to move forward with any of the repairs a…"
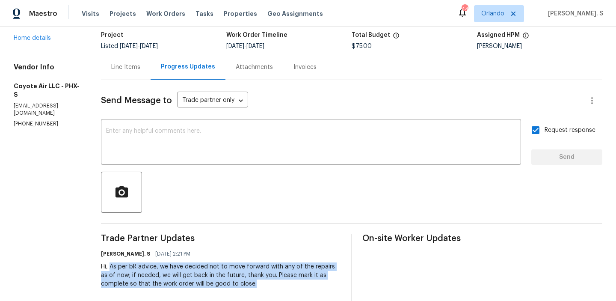
scroll to position [0, 0]
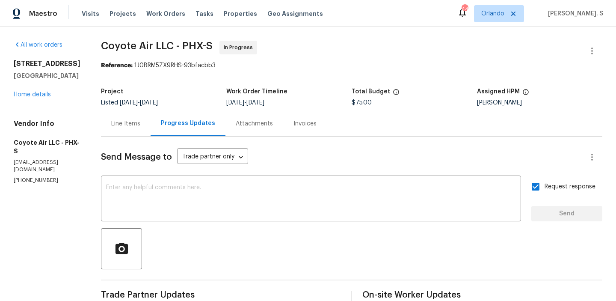
drag, startPoint x: 71, startPoint y: 75, endPoint x: 12, endPoint y: 59, distance: 61.1
copy div "10116 W Clair Dr Sun City, AZ 85351"
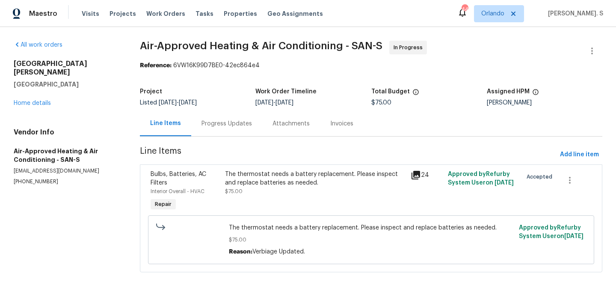
click at [234, 128] on div "Progress Updates" at bounding box center [226, 123] width 71 height 25
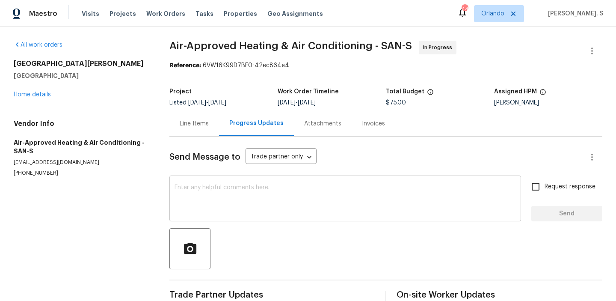
click at [231, 189] on textarea at bounding box center [345, 199] width 341 height 30
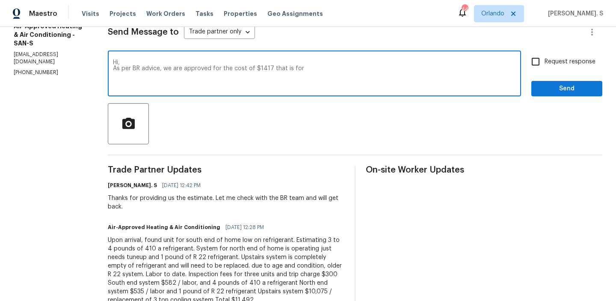
scroll to position [175, 0]
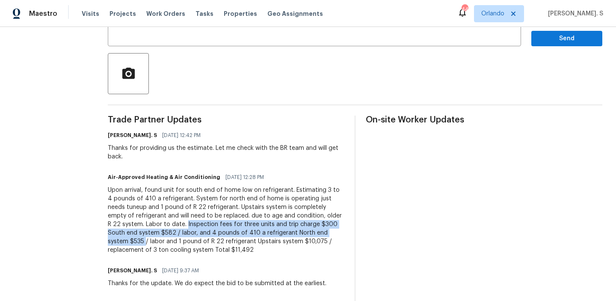
drag, startPoint x: 70, startPoint y: 217, endPoint x: 218, endPoint y: 225, distance: 147.8
click at [218, 225] on div "All work orders 13080 Camino Del Valle Poway, CA 92064 Home details Vendor Info…" at bounding box center [308, 259] width 616 height 814
copy div "Inspection fees for three units and trip charge $300 South end system $582 / la…"
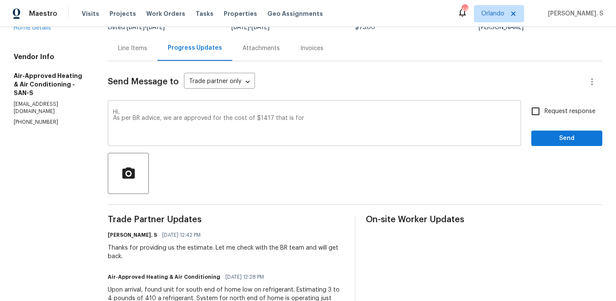
scroll to position [35, 0]
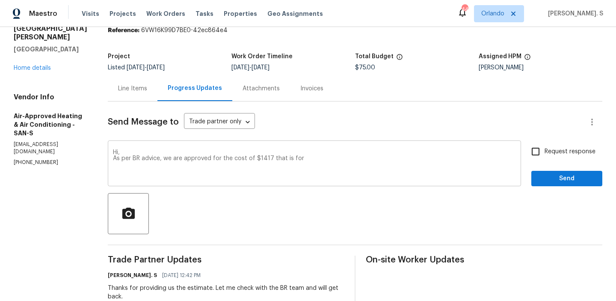
click at [306, 159] on textarea "Hi, As per BR advice, we are approved for the cost of $1417 that is for" at bounding box center [314, 164] width 403 height 30
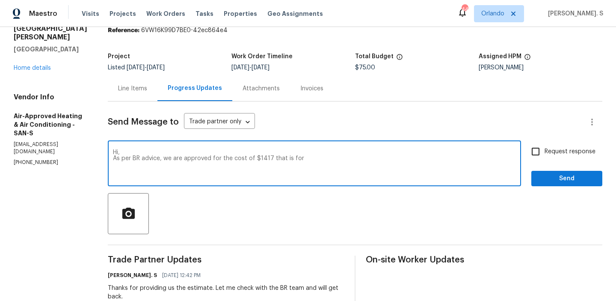
paste textarea "Inspection fees for three units and trip charge $300 South end system $582 / la…"
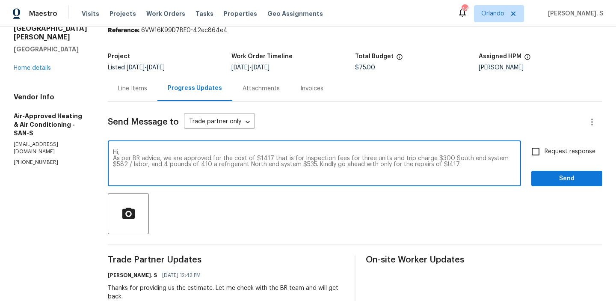
click at [350, 163] on textarea "Hi, As per BR advice, we are approved for the cost of $1417 that is for Inspect…" at bounding box center [314, 164] width 403 height 30
click at [0, 0] on span "for" at bounding box center [0, 0] width 0 height 0
click at [0, 0] on span "and" at bounding box center [0, 0] width 0 height 0
click at [0, 0] on span "for labour," at bounding box center [0, 0] width 0 height 0
click at [0, 0] on qb-div "Fix the preposition for" at bounding box center [0, 0] width 0 height 0
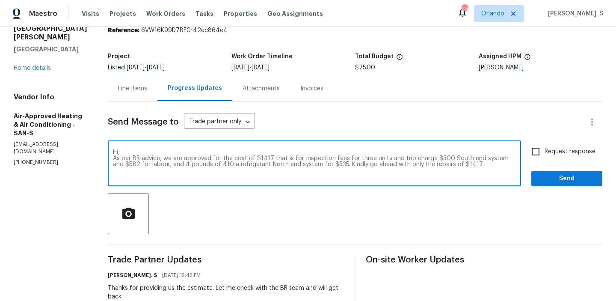
click at [305, 160] on textarea "Hi, As per BR advice, we are approved for the cost of $1417 that is for Inspect…" at bounding box center [314, 164] width 403 height 30
type textarea "Hi, As per BR advice, we are approved for the cost of $1417 that is for Inspect…"
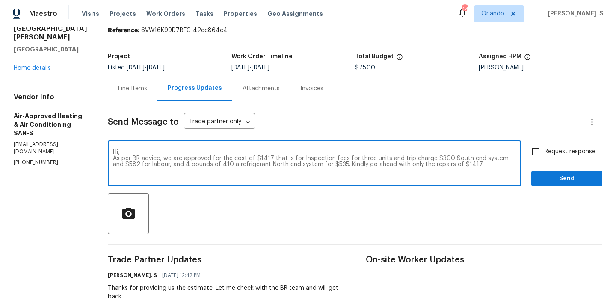
click at [534, 152] on input "Request response" at bounding box center [536, 151] width 18 height 18
checkbox input "true"
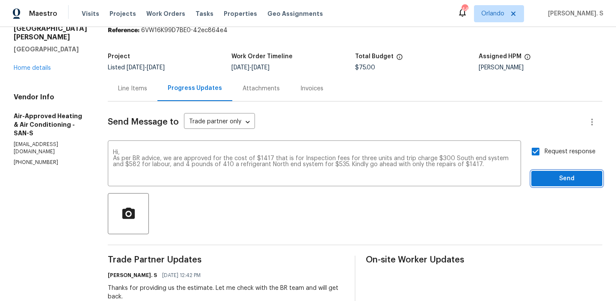
click at [538, 175] on button "Send" at bounding box center [566, 179] width 71 height 16
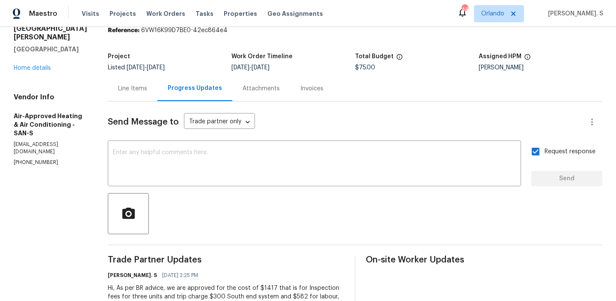
click at [108, 95] on div "Line Items" at bounding box center [133, 88] width 50 height 25
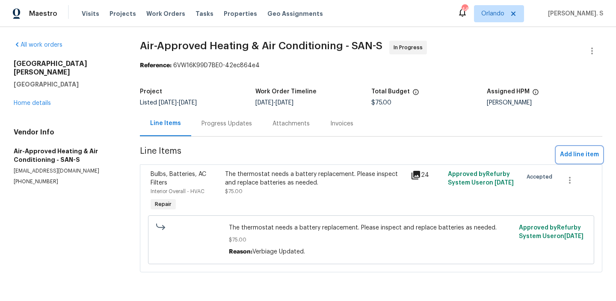
click at [592, 149] on button "Add line item" at bounding box center [580, 155] width 46 height 16
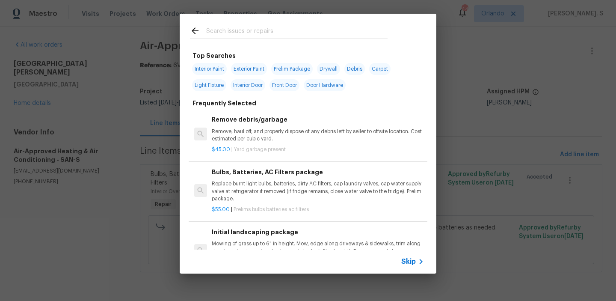
click at [276, 133] on p "Remove, haul off, and properly dispose of any debris left by seller to offsite …" at bounding box center [318, 135] width 212 height 15
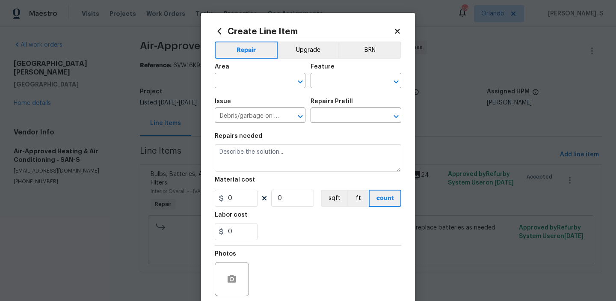
type input "Remove debris/garbage $45.00"
type textarea "Remove, haul off, and properly dispose of any debris left by seller to offsite …"
type input "45"
type input "1"
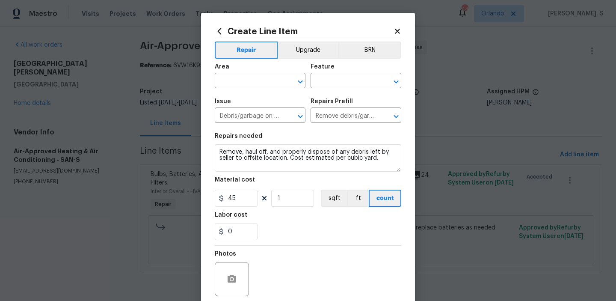
click at [400, 36] on div "Create Line Item" at bounding box center [308, 31] width 187 height 9
click at [394, 25] on div "Create Line Item Repair Upgrade BRN Area ​ Feature ​ Issue Debris/garbage on si…" at bounding box center [308, 184] width 214 height 343
click at [403, 30] on div "Create Line Item Repair Upgrade BRN Area ​ Feature ​ Issue Debris/garbage on si…" at bounding box center [308, 184] width 214 height 343
click at [395, 30] on icon at bounding box center [398, 31] width 8 height 8
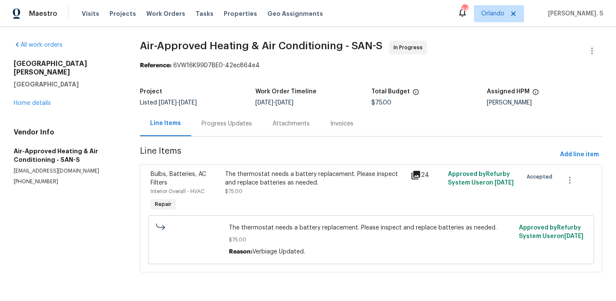
click at [315, 156] on span "Line Items" at bounding box center [348, 155] width 417 height 16
click at [313, 181] on div "The thermostat needs a battery replacement. Please inspect and replace batterie…" at bounding box center [315, 178] width 181 height 17
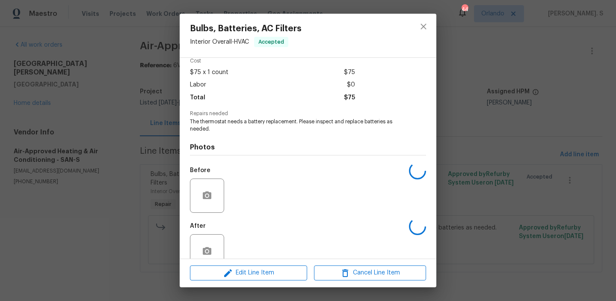
scroll to position [58, 0]
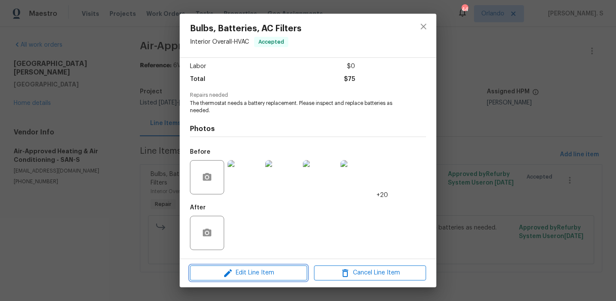
click at [254, 267] on span "Edit Line Item" at bounding box center [249, 272] width 112 height 11
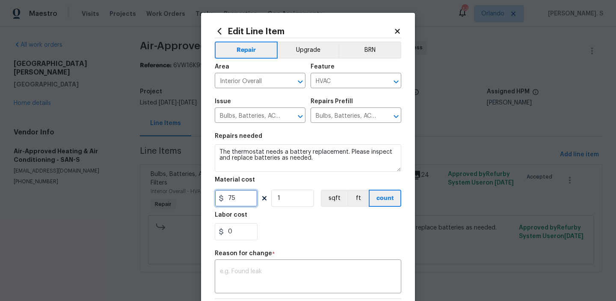
click at [246, 207] on input "75" at bounding box center [236, 198] width 43 height 17
type input "1417"
click at [250, 272] on textarea at bounding box center [308, 277] width 176 height 18
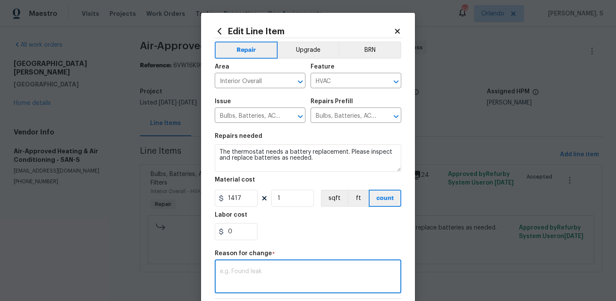
paste textarea "(GJ) Updated cost per BR team approval."
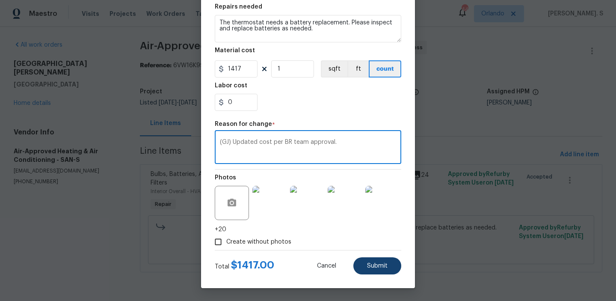
type textarea "(GJ) Updated cost per BR team approval."
click at [384, 265] on span "Submit" at bounding box center [377, 266] width 21 height 6
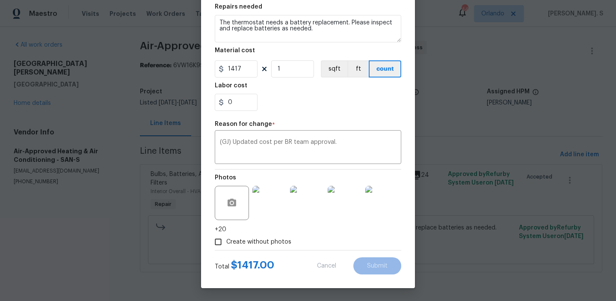
click at [601, 290] on body "Maestro Visits Projects Work Orders Tasks Properties Geo Assignments 44 Orlando…" at bounding box center [308, 148] width 616 height 296
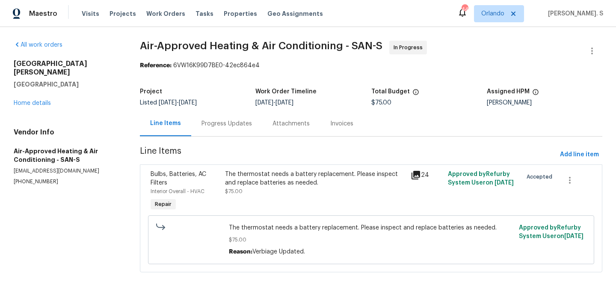
click at [601, 290] on div "All work orders 13080 Camino Del Valle Poway, CA 92064 Home details Vendor Info…" at bounding box center [308, 161] width 616 height 269
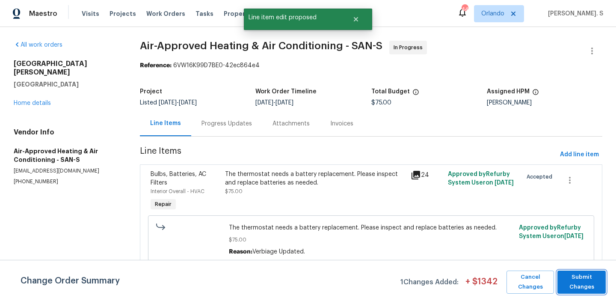
click at [588, 289] on span "Submit Changes" at bounding box center [582, 282] width 40 height 20
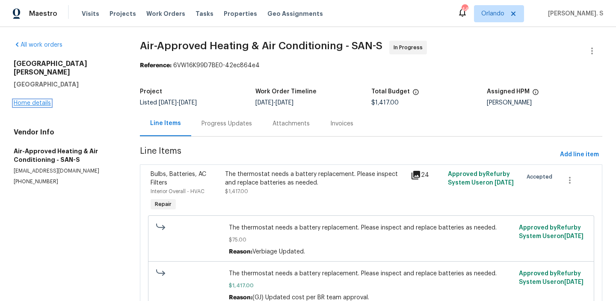
click at [36, 100] on link "Home details" at bounding box center [32, 103] width 37 height 6
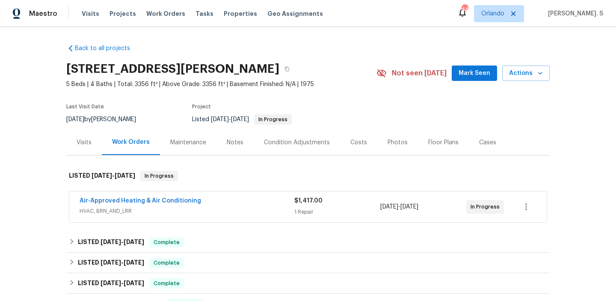
scroll to position [136, 0]
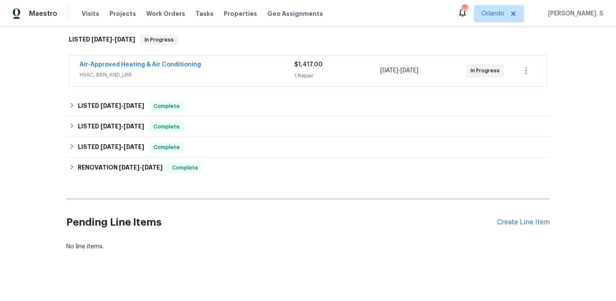
click at [510, 217] on div "Pending Line Items Create Line Item" at bounding box center [307, 222] width 483 height 40
click at [510, 219] on div "Create Line Item" at bounding box center [523, 222] width 53 height 8
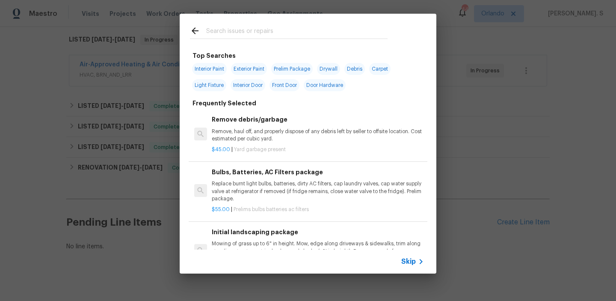
click at [307, 138] on p "Remove, haul off, and properly dispose of any debris left by seller to offsite …" at bounding box center [318, 135] width 212 height 15
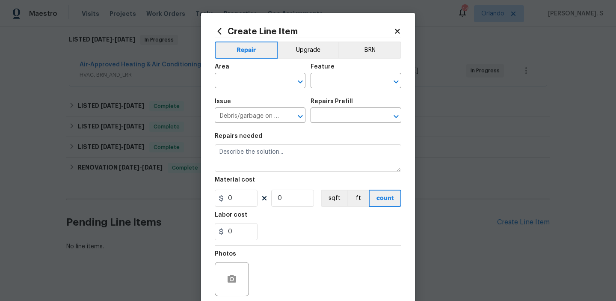
type input "Remove debris/garbage $45.00"
type textarea "Remove, haul off, and properly dispose of any debris left by seller to offsite …"
type input "45"
type input "1"
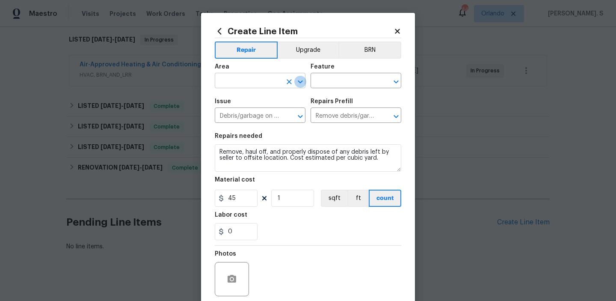
click at [300, 77] on icon "Open" at bounding box center [300, 82] width 10 height 10
click at [261, 98] on li "HVAC" at bounding box center [260, 101] width 91 height 14
click at [396, 80] on icon "Open" at bounding box center [396, 82] width 10 height 10
type input "HVAC"
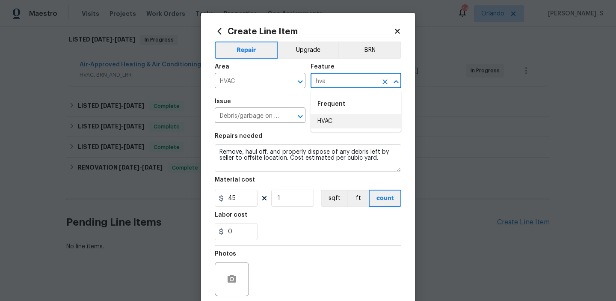
click at [352, 122] on li "HVAC" at bounding box center [356, 121] width 91 height 14
click at [303, 119] on icon "Open" at bounding box center [300, 116] width 10 height 10
type input "HVAC"
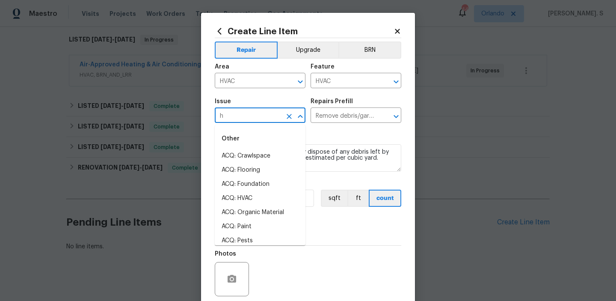
scroll to position [0, 0]
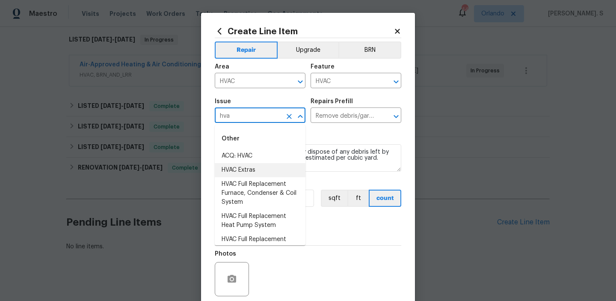
click at [249, 170] on li "HVAC Extras" at bounding box center [260, 170] width 91 height 14
type input "HVAC Extras"
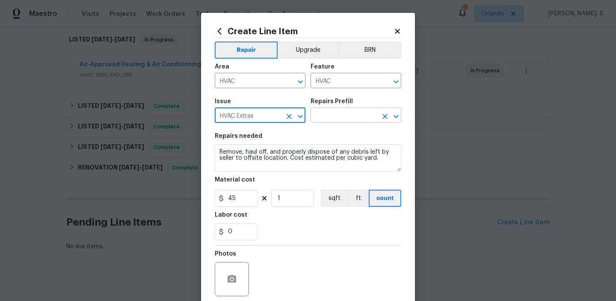
click at [397, 116] on icon "Open" at bounding box center [396, 116] width 5 height 3
type input "HVAC Extras"
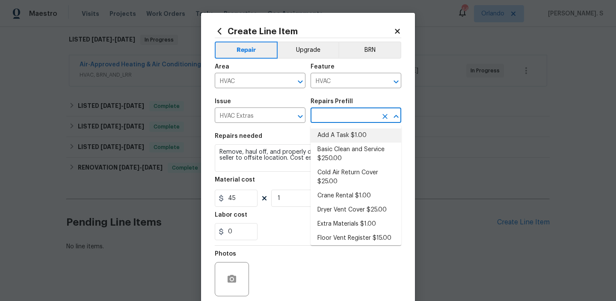
click at [376, 136] on li "Add A Task $1.00" at bounding box center [356, 135] width 91 height 14
type input "Add A Task $1.00"
type textarea "HPM to detail"
type input "1"
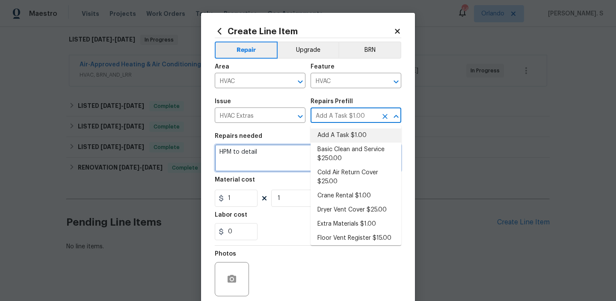
click at [258, 145] on textarea "HPM to detail" at bounding box center [308, 157] width 187 height 27
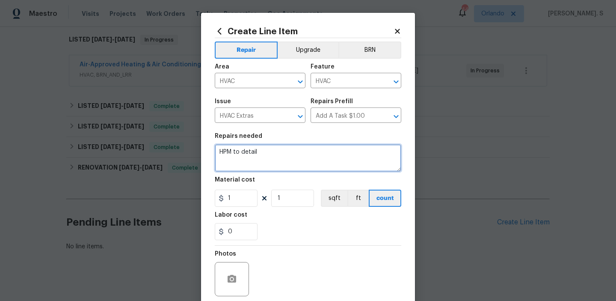
click at [258, 145] on textarea "HPM to detail" at bounding box center [308, 157] width 187 height 27
click at [300, 167] on textarea "HPM to detail" at bounding box center [308, 157] width 187 height 27
paste textarea "The thermostat needs a battery replacement. Please inspect and replace batterie…"
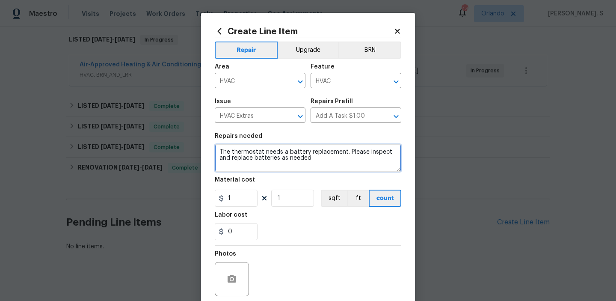
click at [217, 151] on textarea "The thermostat needs a battery replacement. Please inspect and replace batterie…" at bounding box center [308, 157] width 187 height 27
type textarea "Second quote: the thermostat needs a battery replacement. Please inspect and re…"
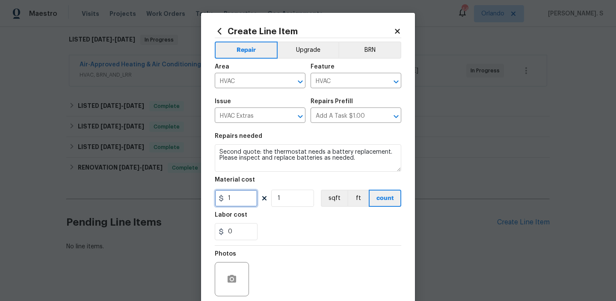
click at [236, 198] on input "1" at bounding box center [236, 198] width 43 height 17
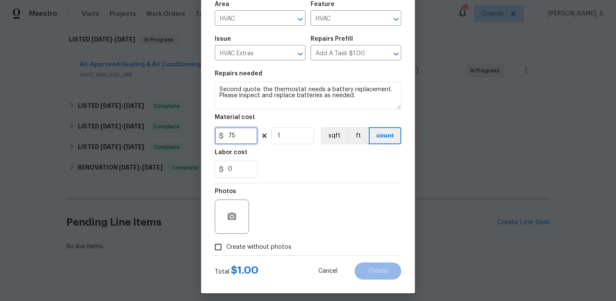
scroll to position [68, 0]
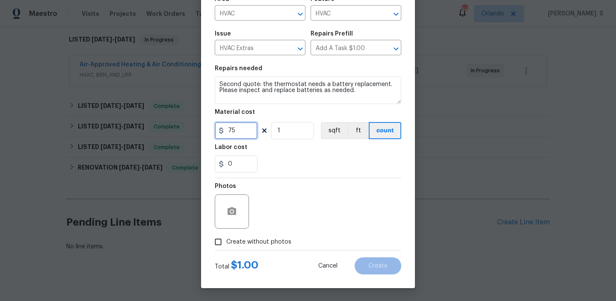
type input "75"
click at [233, 246] on span "Create without photos" at bounding box center [258, 241] width 65 height 9
click at [226, 246] on input "Create without photos" at bounding box center [218, 242] width 16 height 16
checkbox input "true"
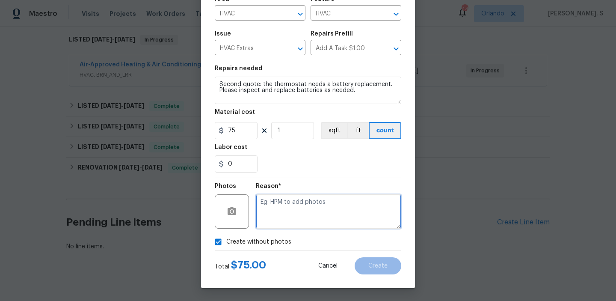
click at [315, 216] on textarea at bounding box center [328, 211] width 145 height 34
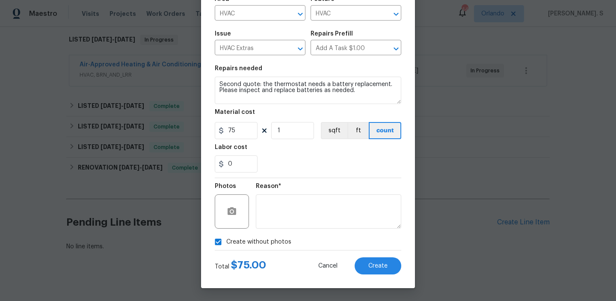
click at [379, 255] on div "Total $ 75.00 Cancel Create" at bounding box center [308, 262] width 187 height 24
click at [380, 268] on span "Create" at bounding box center [377, 266] width 19 height 6
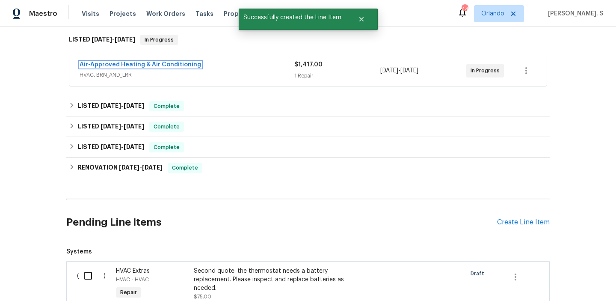
click at [100, 65] on link "Air-Approved Heating & Air Conditioning" at bounding box center [141, 65] width 122 height 6
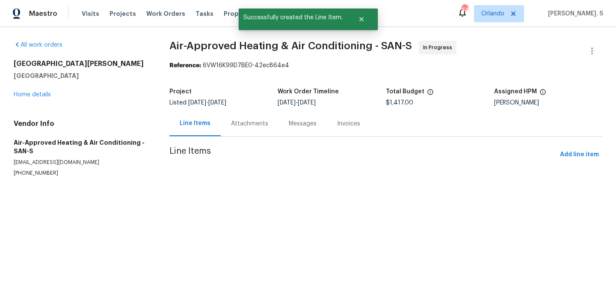
click at [289, 126] on div "Messages" at bounding box center [303, 123] width 28 height 9
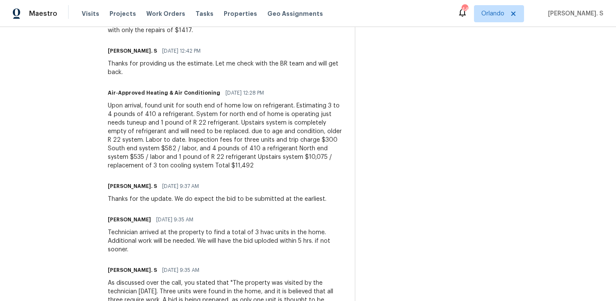
scroll to position [326, 0]
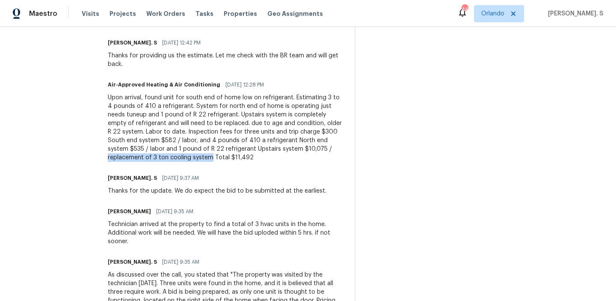
drag, startPoint x: 145, startPoint y: 141, endPoint x: 248, endPoint y: 139, distance: 102.3
click at [248, 139] on div "Upon arrival, found unit for south end of home low on refrigerant. Estimating 3…" at bounding box center [226, 127] width 237 height 68
copy div "replacement of 3 ton cooling system"
click at [228, 133] on div "Upon arrival, found unit for south end of home low on refrigerant. Estimating 3…" at bounding box center [226, 127] width 237 height 68
drag, startPoint x: 249, startPoint y: 130, endPoint x: 247, endPoint y: 137, distance: 6.6
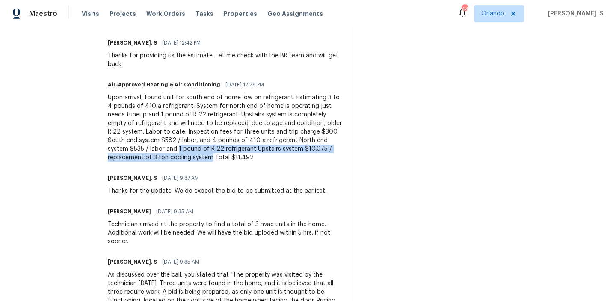
click at [247, 137] on div "Upon arrival, found unit for south end of home low on refrigerant. Estimating 3…" at bounding box center [226, 127] width 237 height 68
copy div "1 pound of R 22 refrigerant Upstairs system $10,075 / replacement of 3 ton cool…"
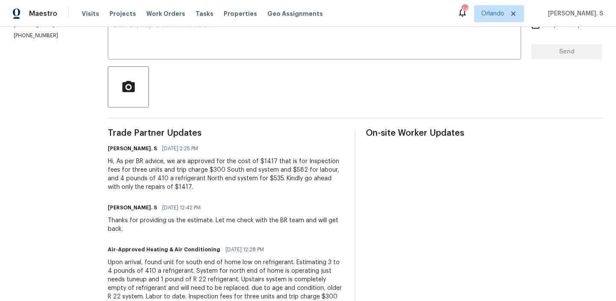
scroll to position [0, 0]
